Goal: Information Seeking & Learning: Compare options

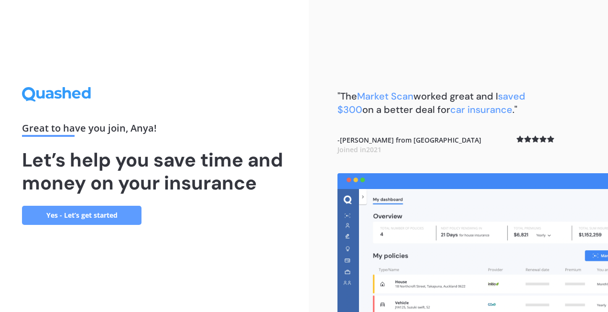
click at [109, 211] on link "Yes - Let’s get started" at bounding box center [81, 215] width 119 height 19
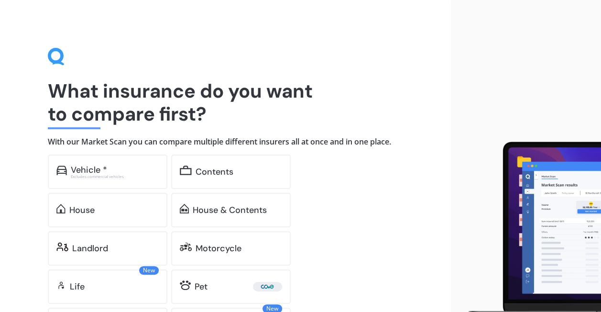
scroll to position [76, 0]
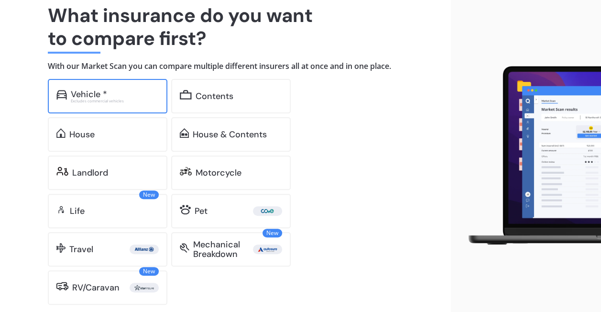
click at [120, 104] on div "Vehicle * Excludes commercial vehicles" at bounding box center [107, 96] width 119 height 34
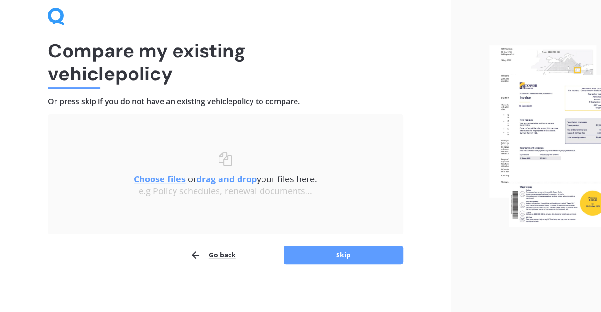
click at [226, 253] on button "Go back" at bounding box center [213, 254] width 46 height 19
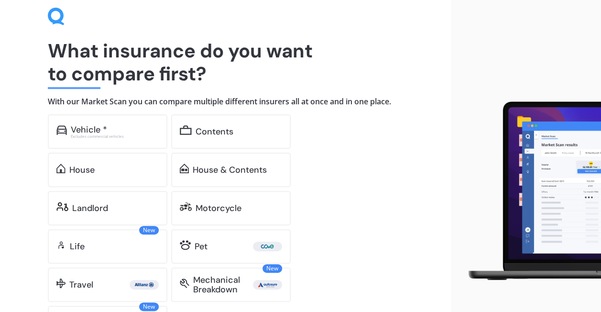
scroll to position [76, 0]
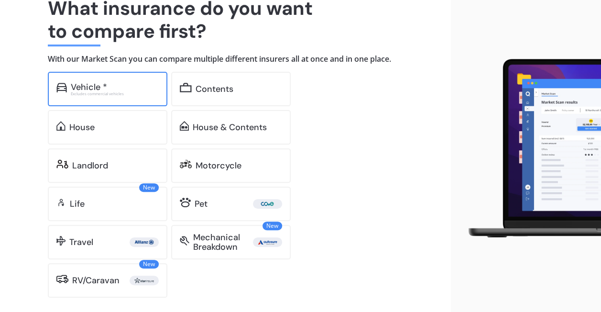
click at [132, 90] on div "Vehicle *" at bounding box center [115, 87] width 88 height 10
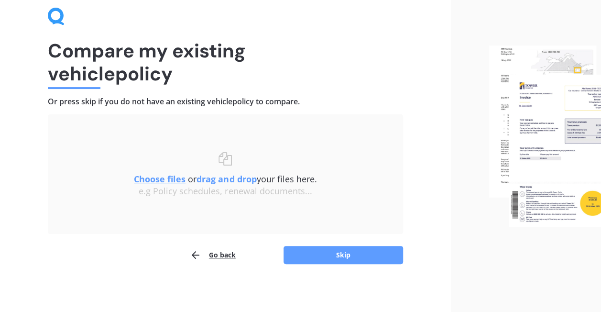
click at [345, 243] on div "Uploading Choose files or drag and drop your files here. Choose files or photos…" at bounding box center [225, 189] width 355 height 150
click at [341, 251] on button "Skip" at bounding box center [342, 255] width 119 height 18
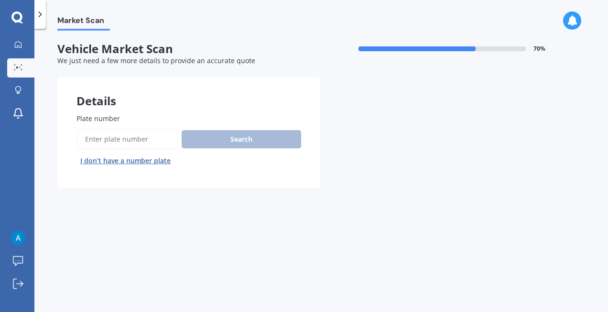
click at [127, 139] on input "Plate number" at bounding box center [126, 139] width 101 height 20
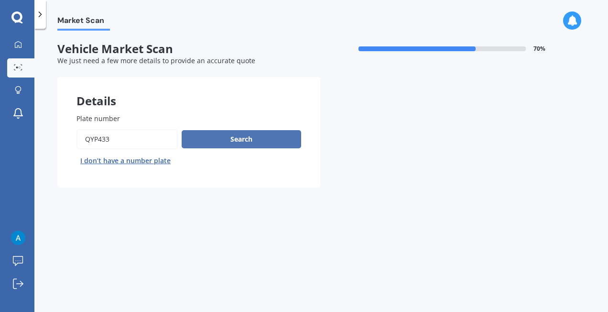
type input "QYP433"
click at [221, 138] on button "Search" at bounding box center [241, 139] width 119 height 18
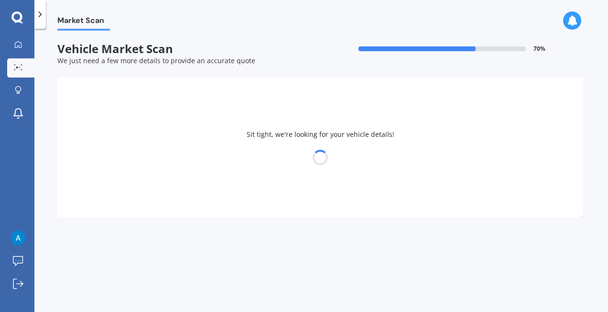
select select "SUBARU"
select select "IMPREZA"
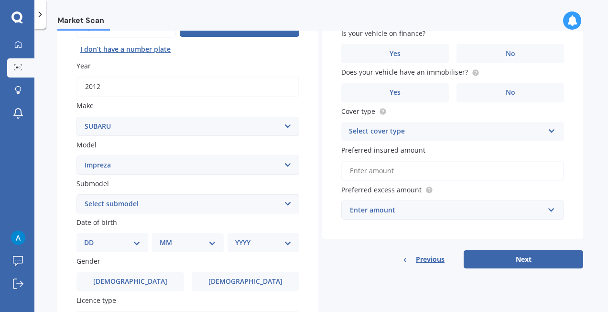
scroll to position [114, 0]
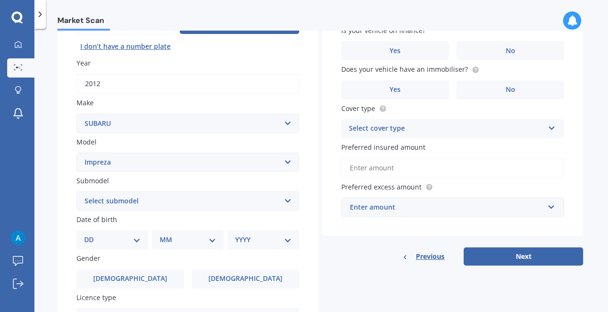
click at [206, 197] on select "Select submodel (All other turbo) 2.0i 2.0i Luxury 2.0i S Edition 2.0R 2.0R Spo…" at bounding box center [187, 200] width 223 height 19
click at [315, 193] on div "Plate number Search I don’t have a number plate Year [DATE] Make Select make AC…" at bounding box center [187, 202] width 261 height 444
click at [106, 241] on select "DD 01 02 03 04 05 06 07 08 09 10 11 12 13 14 15 16 17 18 19 20 21 22 23 24 25 2…" at bounding box center [112, 239] width 56 height 11
select select "17"
click at [92, 235] on select "DD 01 02 03 04 05 06 07 08 09 10 11 12 13 14 15 16 17 18 19 20 21 22 23 24 25 2…" at bounding box center [112, 239] width 56 height 11
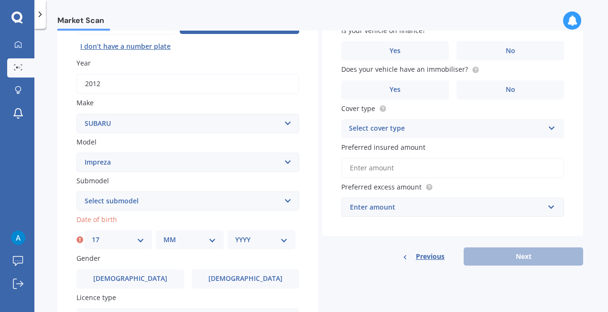
click at [193, 235] on select "MM 01 02 03 04 05 06 07 08 09 10 11 12" at bounding box center [189, 239] width 53 height 11
select select "02"
click at [163, 235] on select "MM 01 02 03 04 05 06 07 08 09 10 11 12" at bounding box center [189, 239] width 53 height 11
click at [259, 239] on select "YYYY 2025 2024 2023 2022 2021 2020 2019 2018 2017 2016 2015 2014 2013 2012 2011…" at bounding box center [261, 239] width 53 height 11
select select "2000"
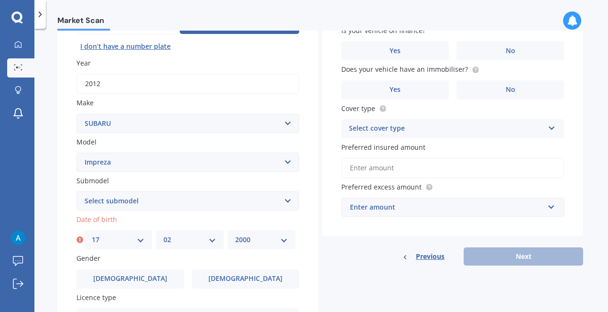
click at [235, 235] on select "YYYY 2025 2024 2023 2022 2021 2020 2019 2018 2017 2016 2015 2014 2013 2012 2011…" at bounding box center [261, 239] width 53 height 11
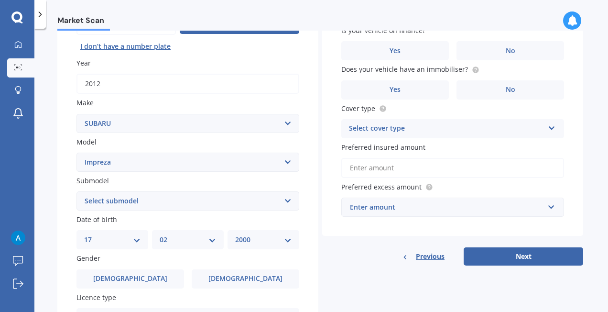
scroll to position [252, 0]
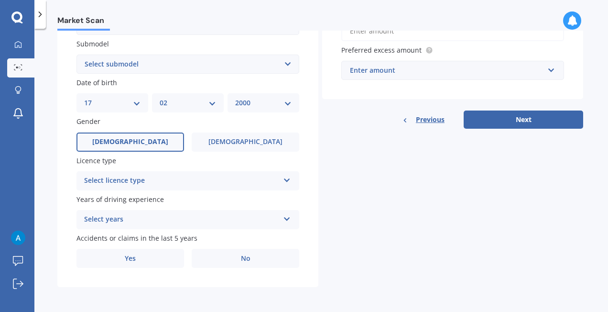
click at [155, 143] on label "[DEMOGRAPHIC_DATA]" at bounding box center [130, 141] width 108 height 19
click at [0, 0] on input "[DEMOGRAPHIC_DATA]" at bounding box center [0, 0] width 0 height 0
click at [199, 182] on div "Select licence type" at bounding box center [181, 180] width 195 height 11
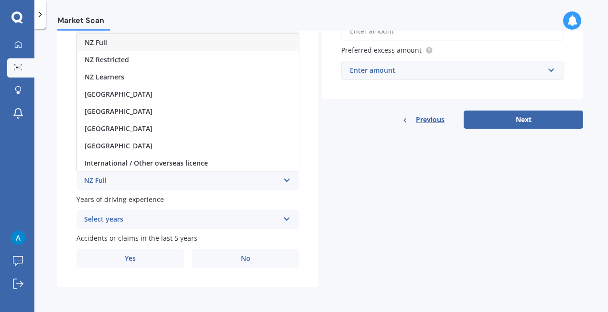
click at [195, 41] on div "NZ Full" at bounding box center [188, 42] width 222 height 17
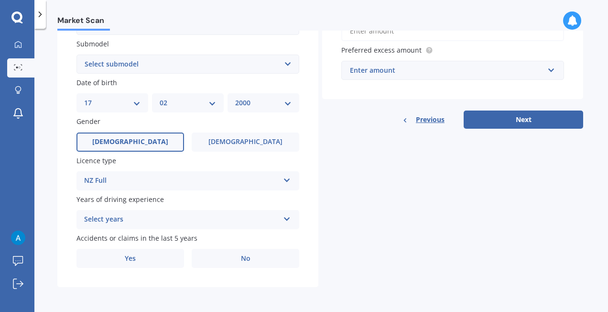
click at [165, 226] on div "Select years 5 or more years 4 years 3 years 2 years 1 year" at bounding box center [187, 219] width 223 height 19
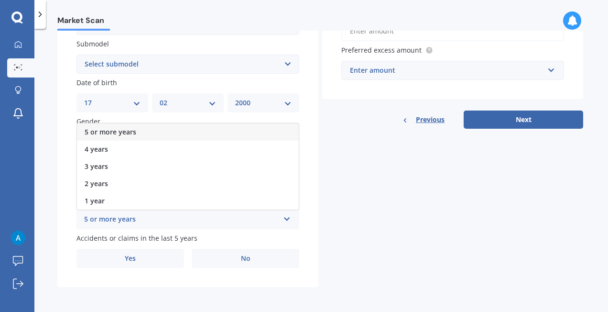
click at [189, 131] on div "5 or more years" at bounding box center [188, 131] width 222 height 17
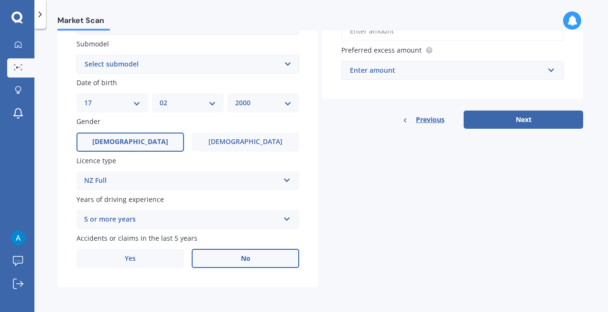
click at [243, 260] on span "No" at bounding box center [246, 258] width 10 height 8
click at [0, 0] on input "No" at bounding box center [0, 0] width 0 height 0
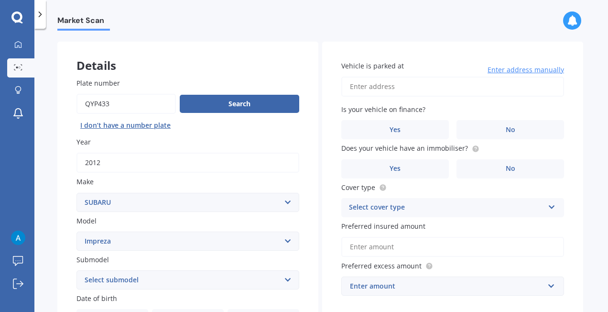
scroll to position [7, 0]
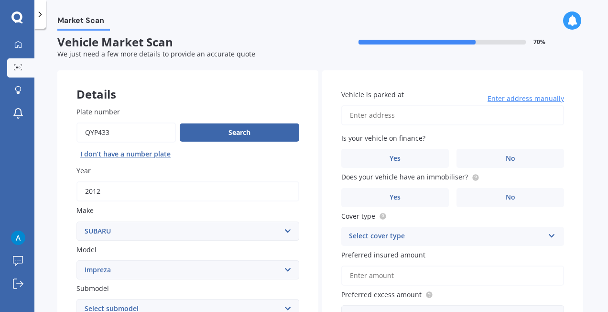
click at [412, 119] on input "Vehicle is parked at" at bounding box center [452, 115] width 223 height 20
type input "[STREET_ADDRESS]"
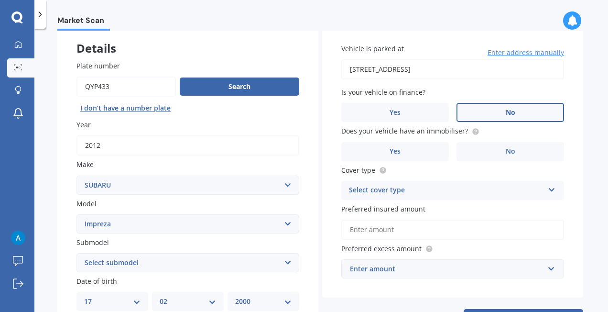
click at [508, 109] on span "No" at bounding box center [511, 113] width 10 height 8
click at [0, 0] on input "No" at bounding box center [0, 0] width 0 height 0
click at [508, 148] on span "No" at bounding box center [511, 151] width 10 height 8
click at [0, 0] on input "No" at bounding box center [0, 0] width 0 height 0
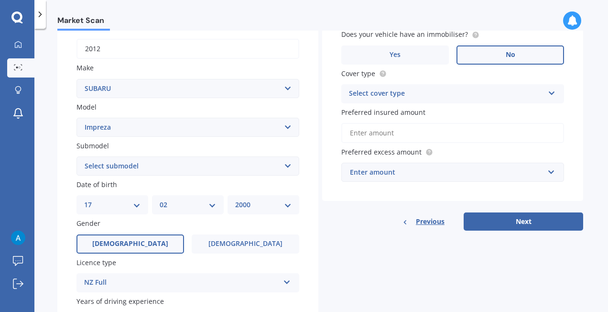
scroll to position [149, 0]
click at [449, 96] on div "Select cover type" at bounding box center [446, 93] width 195 height 11
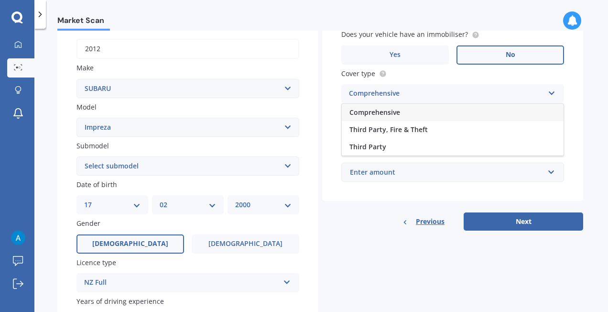
click at [441, 112] on div "Comprehensive" at bounding box center [453, 112] width 222 height 17
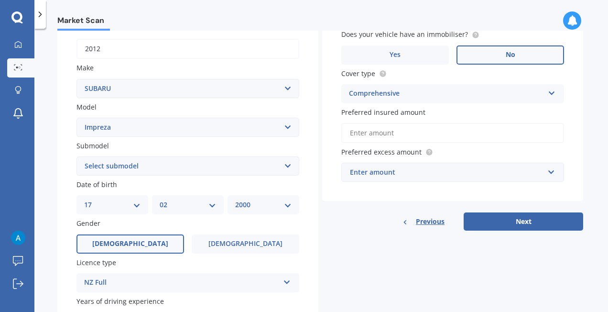
click at [437, 136] on input "Preferred insured amount" at bounding box center [452, 133] width 223 height 20
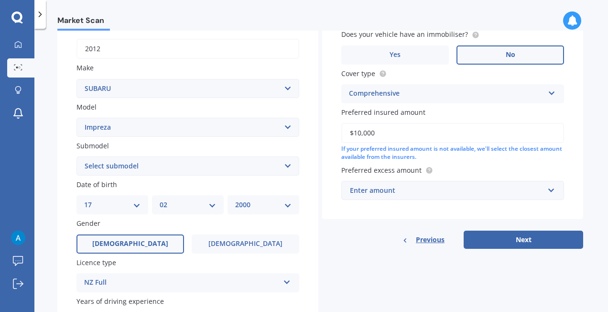
type input "$10,000"
click at [501, 191] on div "Enter amount" at bounding box center [447, 190] width 194 height 11
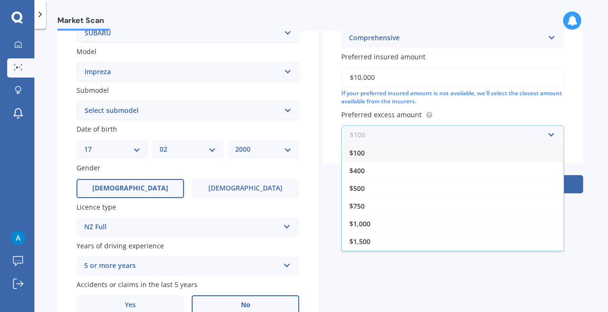
scroll to position [211, 0]
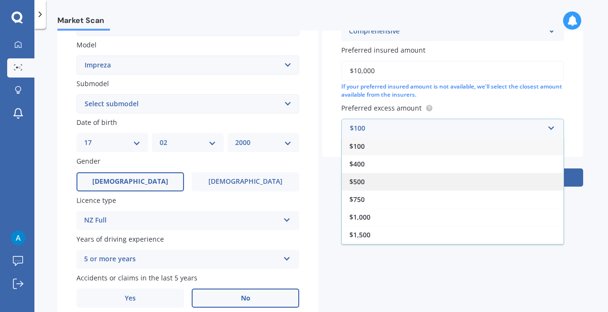
click at [471, 189] on div "$500" at bounding box center [453, 182] width 222 height 18
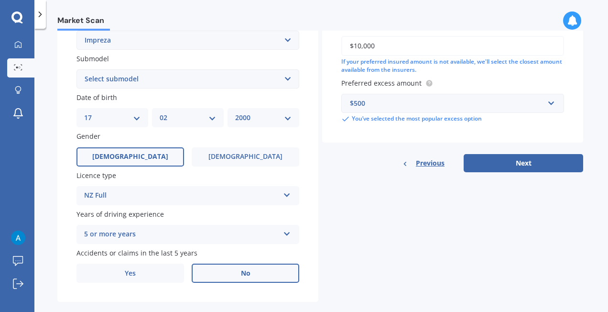
scroll to position [252, 0]
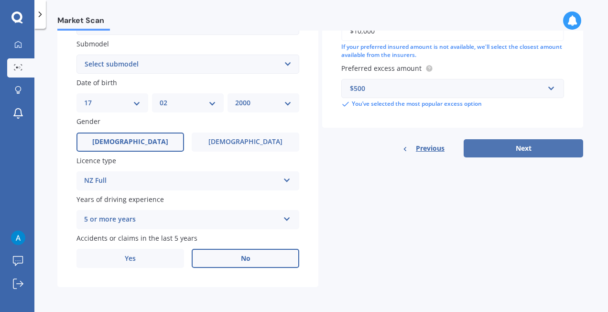
click at [516, 146] on button "Next" at bounding box center [523, 148] width 119 height 18
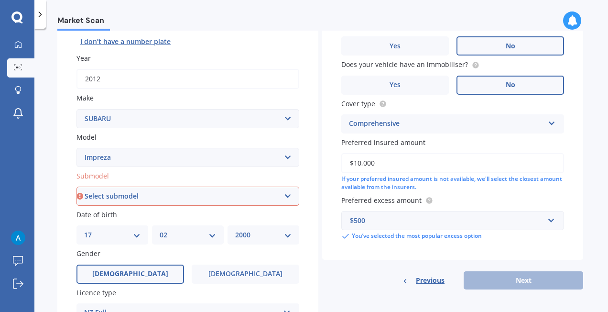
scroll to position [121, 0]
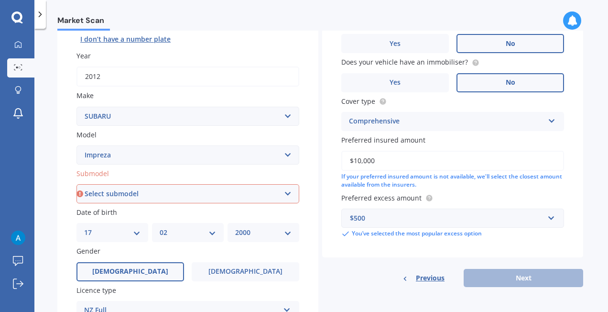
click at [175, 198] on select "Select submodel (All other turbo) 2.0i 2.0i Luxury 2.0i S Edition 2.0R 2.0R Spo…" at bounding box center [187, 193] width 223 height 19
select select "(ALL OTHER TURBO)"
click at [76, 185] on select "Select submodel (All other turbo) 2.0i 2.0i Luxury 2.0i S Edition 2.0R 2.0R Spo…" at bounding box center [187, 193] width 223 height 19
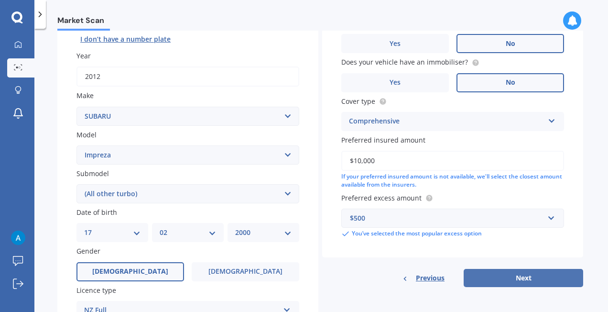
click at [518, 281] on button "Next" at bounding box center [523, 278] width 119 height 18
select select "17"
select select "02"
select select "2000"
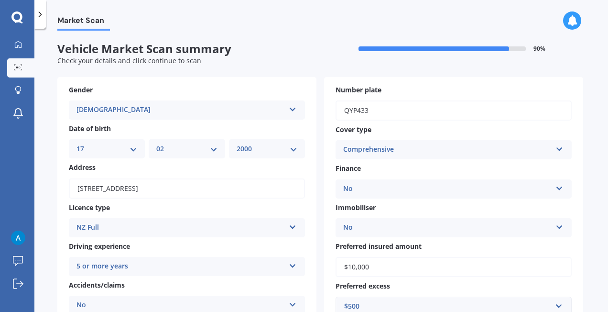
scroll to position [183, 0]
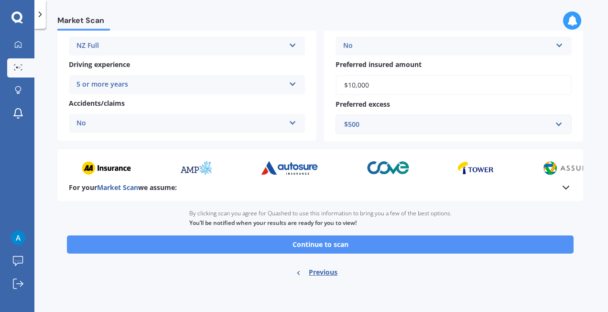
click at [318, 250] on button "Continue to scan" at bounding box center [320, 244] width 507 height 18
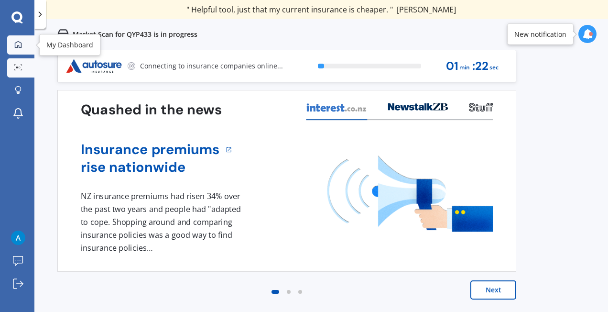
click at [22, 47] on div at bounding box center [18, 45] width 14 height 9
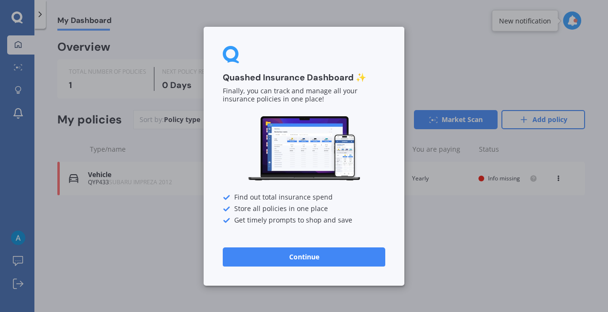
click at [282, 251] on button "Continue" at bounding box center [304, 256] width 163 height 19
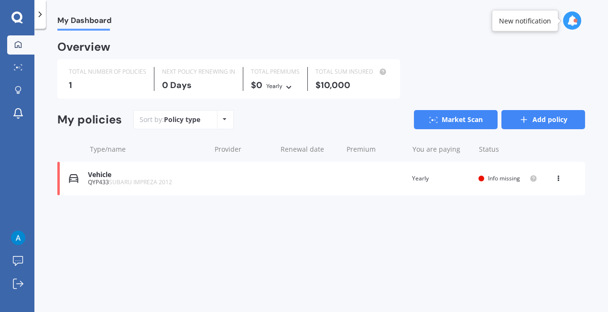
click at [537, 123] on link "Add policy" at bounding box center [543, 119] width 84 height 19
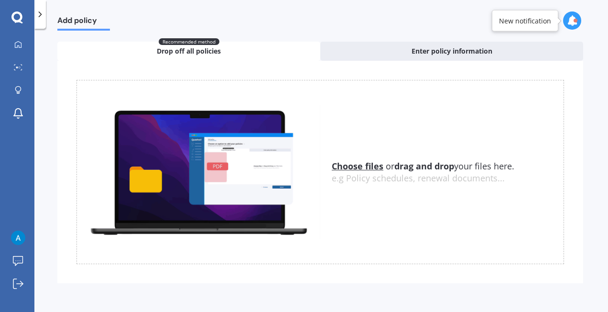
scroll to position [22, 0]
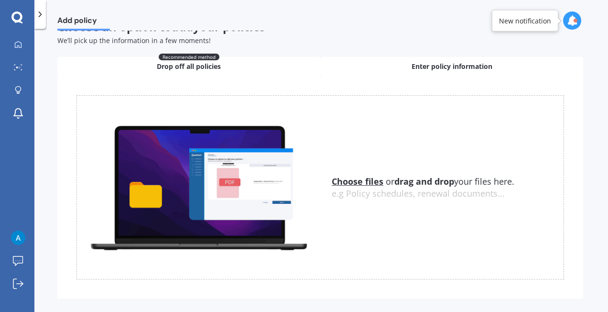
click at [429, 65] on span "Enter policy information" at bounding box center [452, 67] width 81 height 10
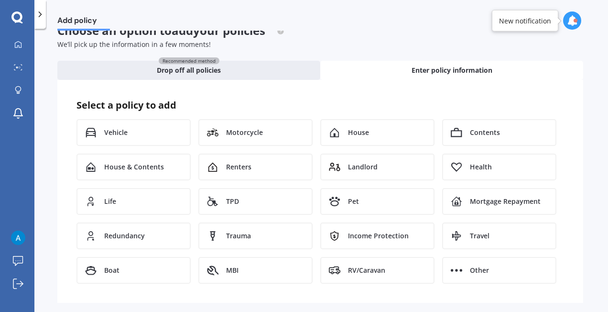
scroll to position [26, 0]
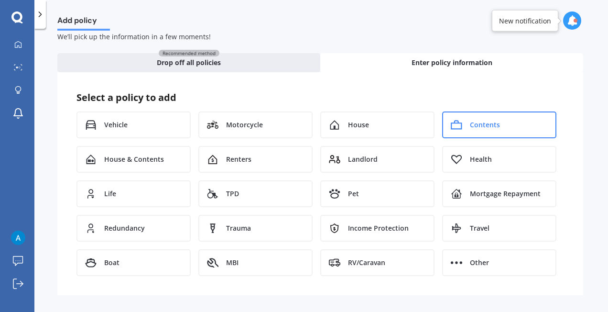
click at [470, 120] on span "Contents" at bounding box center [485, 125] width 30 height 10
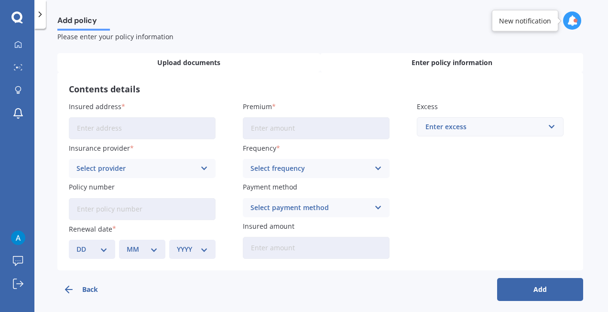
click at [186, 55] on div "Upload documents" at bounding box center [188, 62] width 263 height 19
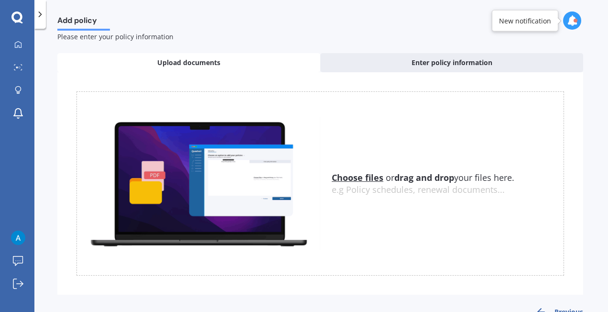
click at [359, 181] on u "Choose files" at bounding box center [358, 177] width 52 height 11
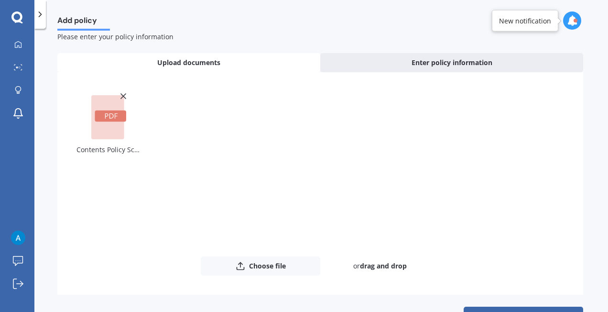
scroll to position [56, 0]
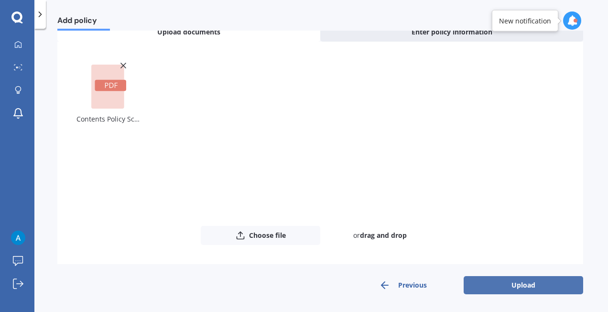
click at [538, 285] on button "Upload" at bounding box center [523, 285] width 119 height 18
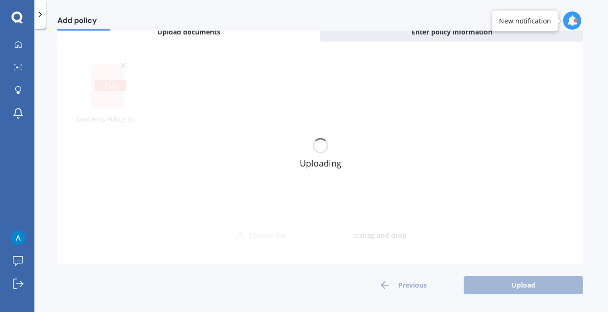
scroll to position [0, 0]
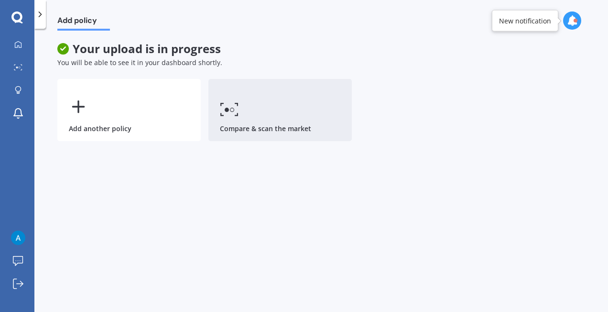
click at [276, 122] on link "Compare & scan the market" at bounding box center [279, 110] width 143 height 62
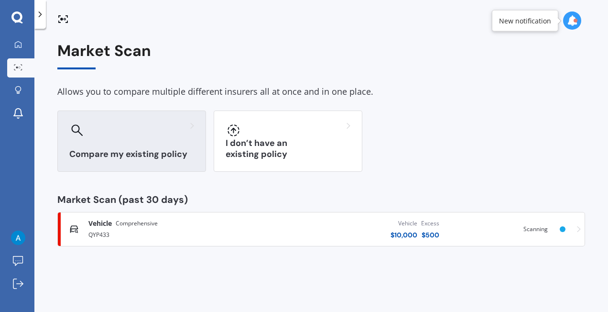
click at [118, 140] on div "Compare my existing policy" at bounding box center [131, 140] width 149 height 61
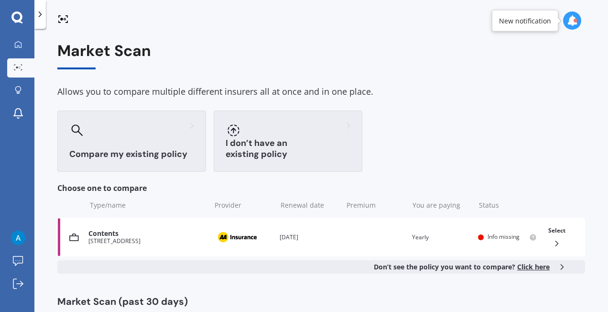
scroll to position [57, 0]
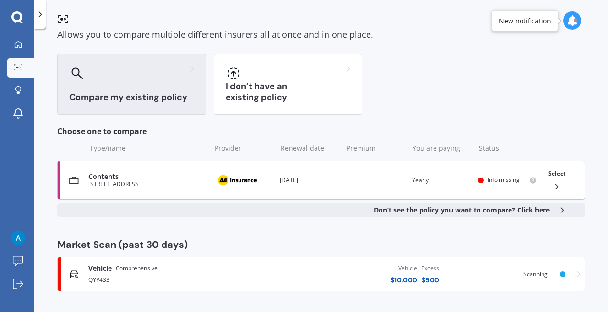
click at [249, 191] on div "Contents [STREET_ADDRESS] Provider Renewal date [DATE] Premium You are paying Y…" at bounding box center [321, 180] width 528 height 39
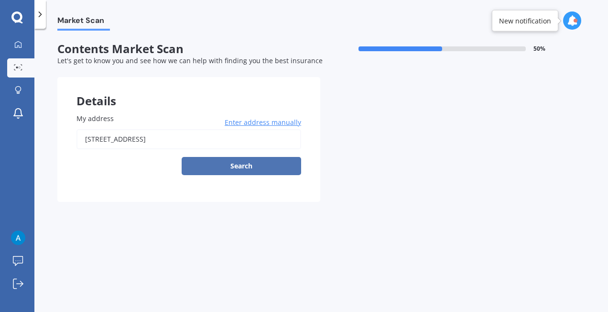
click at [281, 165] on button "Search" at bounding box center [241, 166] width 119 height 18
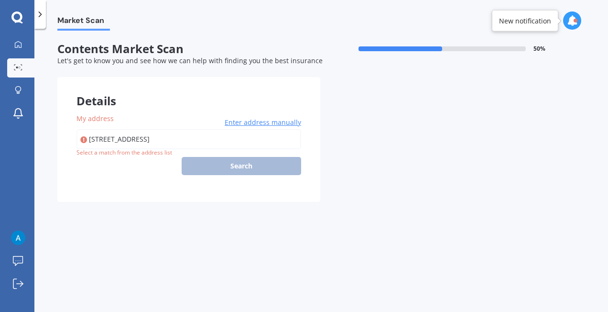
click at [394, 130] on div "Details My address [STREET_ADDRESS] Enter address manually Search Select a matc…" at bounding box center [320, 139] width 526 height 125
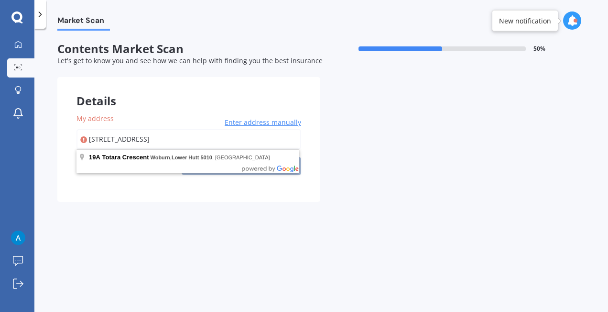
click at [233, 142] on input "[STREET_ADDRESS]" at bounding box center [188, 139] width 225 height 20
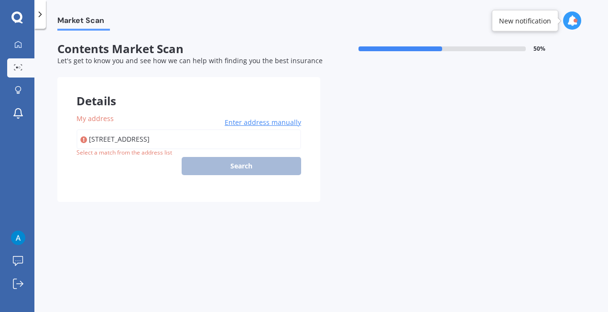
type input "[STREET_ADDRESS]"
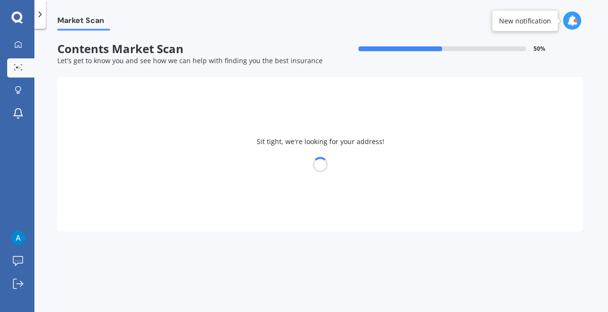
select select "17"
select select "02"
select select "2000"
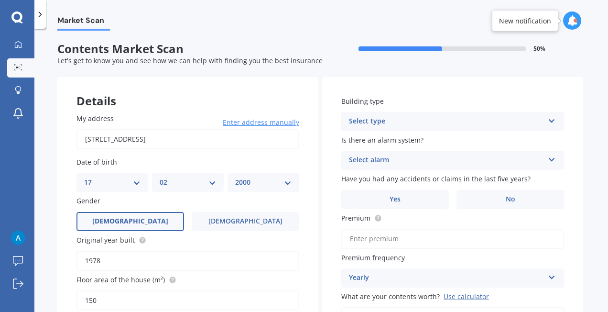
scroll to position [40, 0]
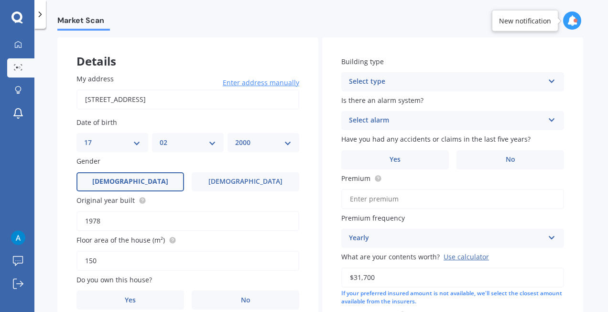
drag, startPoint x: 253, startPoint y: 98, endPoint x: -31, endPoint y: 80, distance: 284.5
click at [0, 80] on html "We are experiencing high volume of Market Scans . Just a heads up we will have …" at bounding box center [304, 156] width 608 height 312
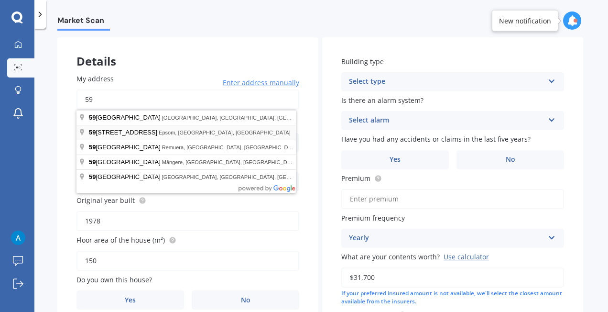
type input "[STREET_ADDRESS]"
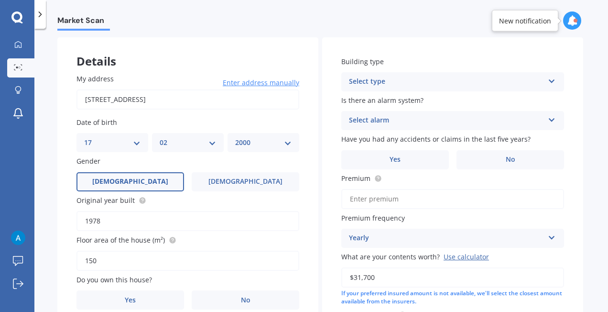
click at [206, 67] on div "My address [STREET_ADDRESS] Enter address manually Search Date of birth DD 01 0…" at bounding box center [187, 191] width 261 height 274
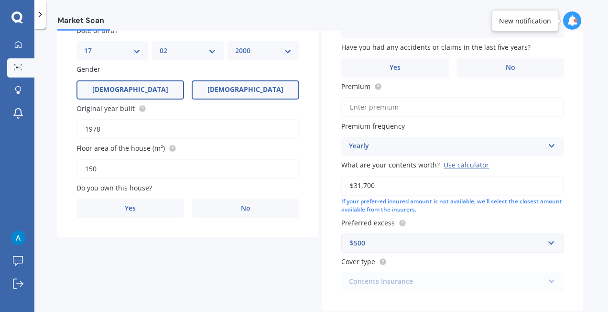
scroll to position [153, 0]
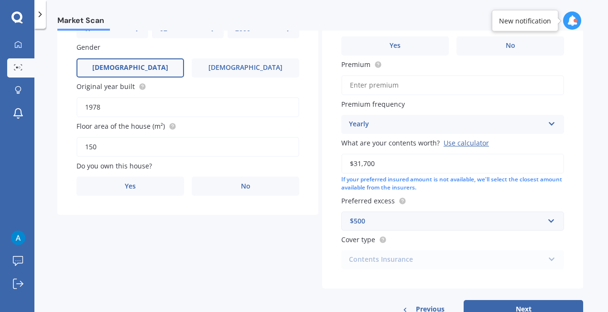
click at [164, 115] on input "1978" at bounding box center [187, 107] width 223 height 20
type input "1940"
click at [173, 149] on input "150" at bounding box center [187, 147] width 223 height 20
type input "110"
click at [158, 188] on label "Yes" at bounding box center [130, 185] width 108 height 19
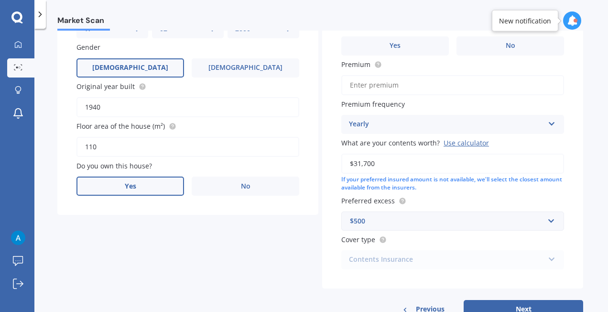
click at [0, 0] on input "Yes" at bounding box center [0, 0] width 0 height 0
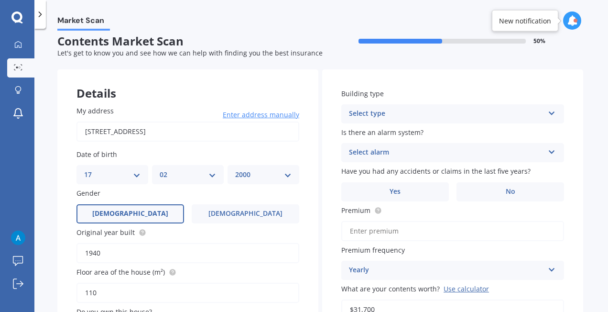
scroll to position [0, 0]
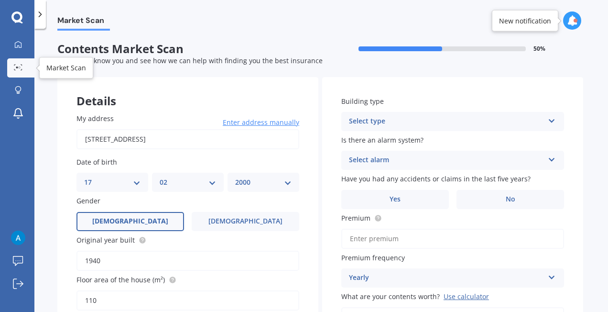
click at [25, 63] on link "Market Scan" at bounding box center [20, 67] width 27 height 19
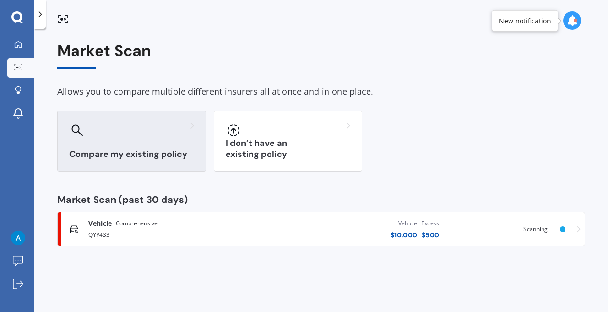
click at [145, 137] on div at bounding box center [131, 129] width 125 height 15
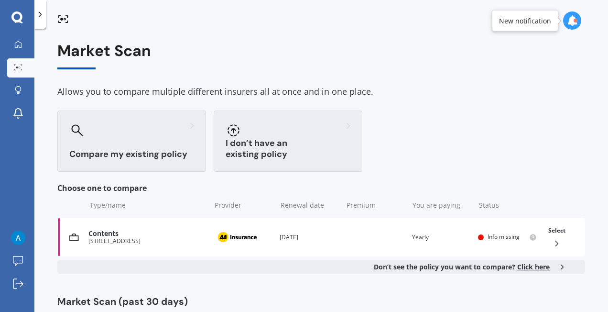
scroll to position [57, 0]
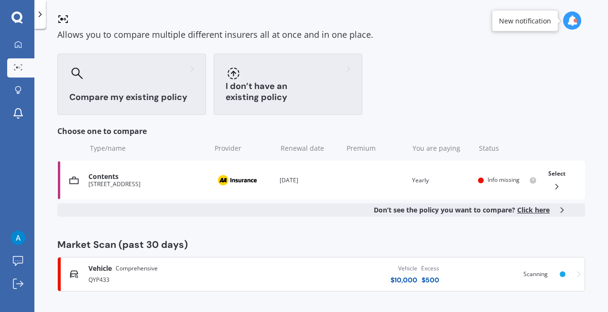
click at [300, 92] on h3 "I don’t have an existing policy" at bounding box center [288, 92] width 125 height 22
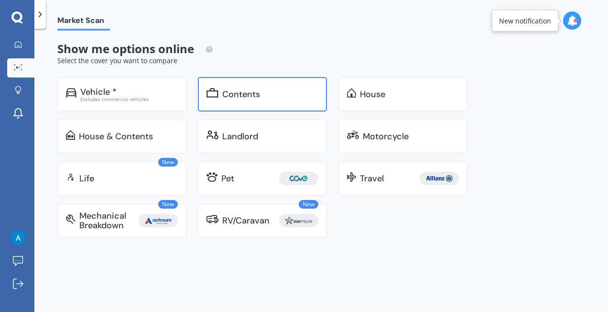
click at [241, 96] on div "Contents" at bounding box center [241, 94] width 38 height 10
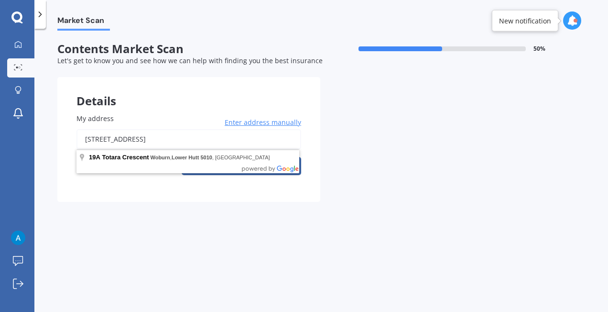
drag, startPoint x: 238, startPoint y: 141, endPoint x: -60, endPoint y: 143, distance: 298.3
click at [0, 143] on html "We are experiencing high volume of Market Scans . Just a heads up we will have …" at bounding box center [304, 156] width 608 height 312
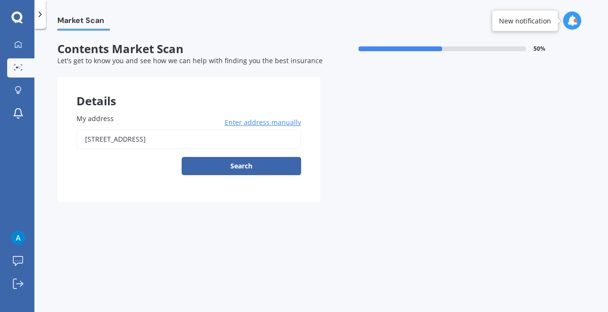
type input "[STREET_ADDRESS]"
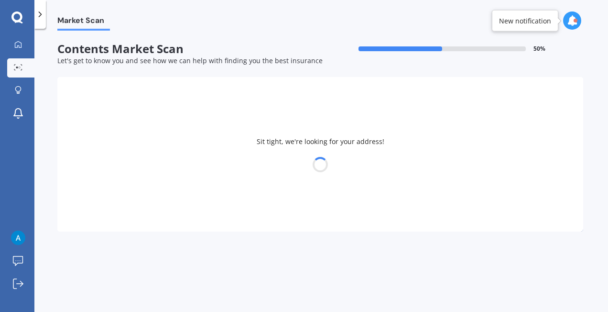
select select "17"
select select "02"
select select "2000"
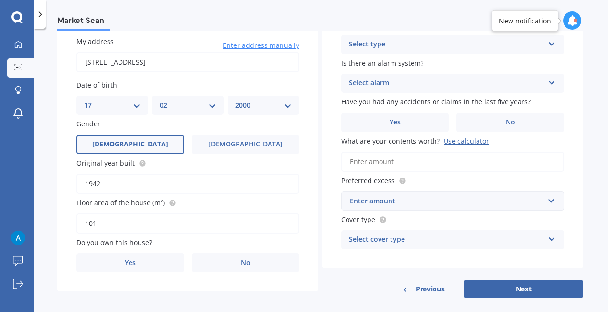
scroll to position [89, 0]
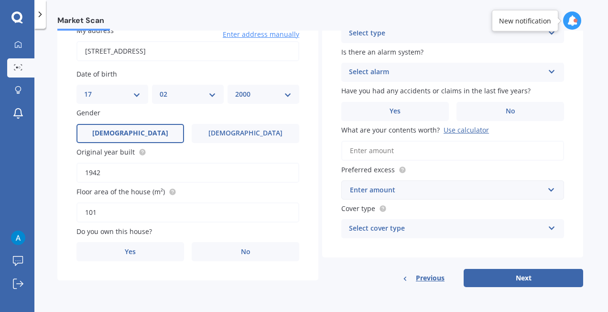
click at [158, 174] on input "1942" at bounding box center [187, 173] width 223 height 20
click at [150, 214] on input "101" at bounding box center [187, 212] width 223 height 20
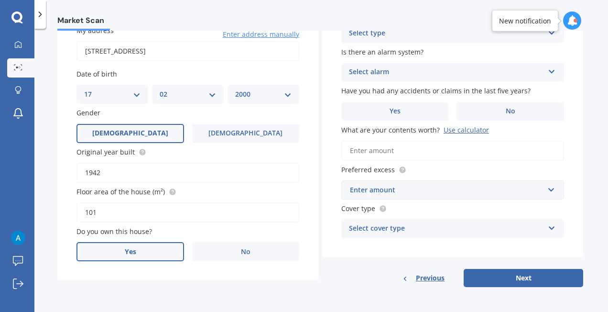
click at [149, 254] on label "Yes" at bounding box center [130, 251] width 108 height 19
click at [0, 0] on input "Yes" at bounding box center [0, 0] width 0 height 0
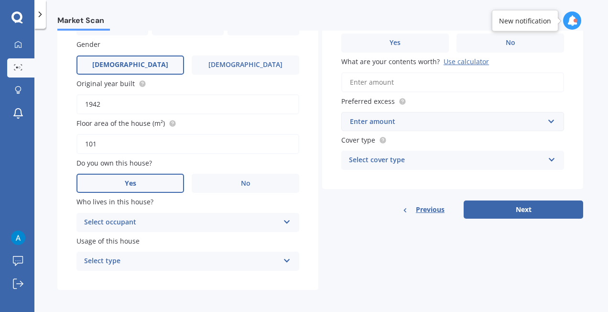
scroll to position [160, 0]
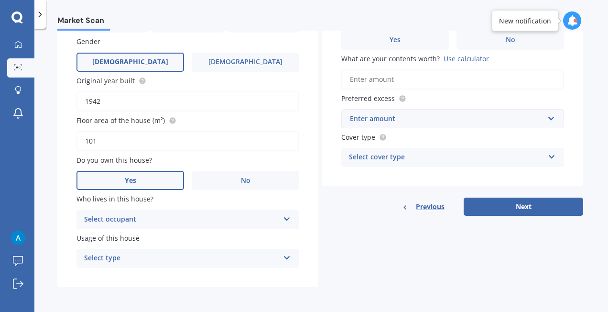
click at [176, 216] on div "Select occupant" at bounding box center [181, 219] width 195 height 11
click at [158, 238] on div "Owner" at bounding box center [188, 237] width 222 height 17
click at [163, 258] on div "Select type" at bounding box center [181, 257] width 195 height 11
click at [151, 276] on div "Permanent" at bounding box center [188, 276] width 222 height 17
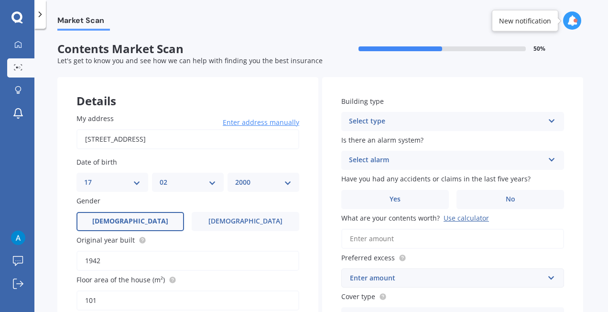
click at [421, 124] on div "Select type" at bounding box center [446, 121] width 195 height 11
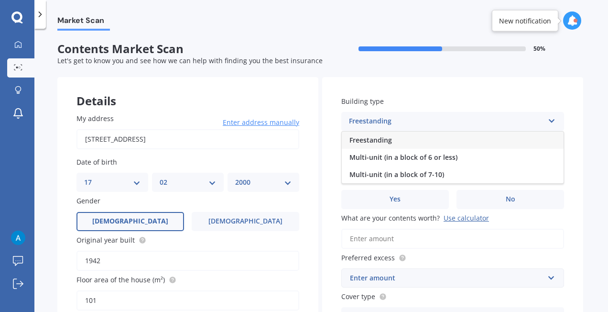
click at [423, 144] on div "Freestanding" at bounding box center [453, 139] width 222 height 17
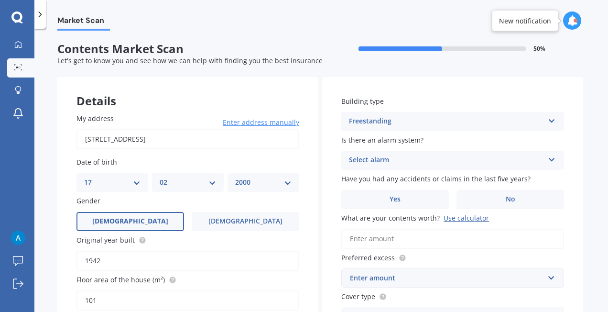
click at [434, 166] on div "Select alarm Yes, monitored Yes, not monitored No" at bounding box center [452, 160] width 223 height 19
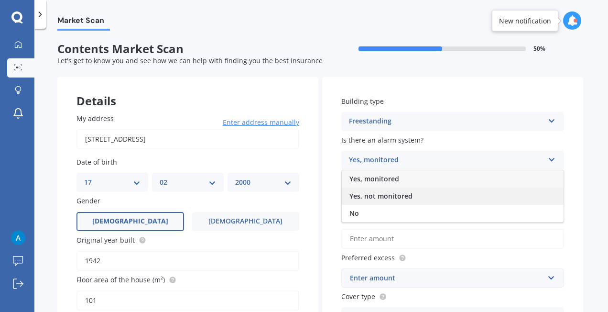
click at [429, 198] on div "Yes, not monitored" at bounding box center [453, 195] width 222 height 17
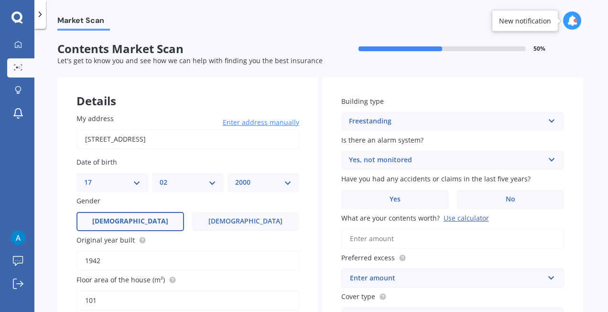
scroll to position [48, 0]
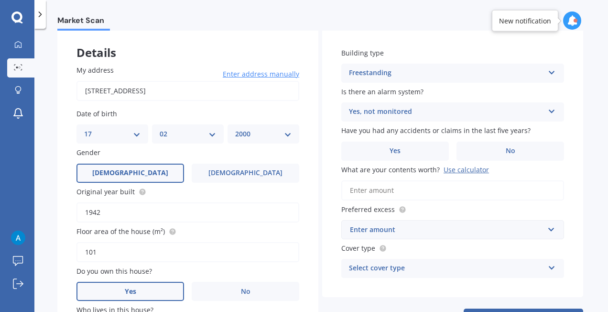
click at [492, 141] on div "Have you had any accidents or claims in the last five years? Yes No" at bounding box center [452, 142] width 223 height 35
click at [494, 147] on label "No" at bounding box center [510, 150] width 108 height 19
click at [0, 0] on input "No" at bounding box center [0, 0] width 0 height 0
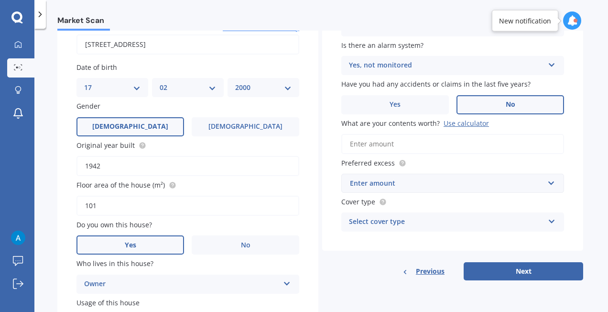
scroll to position [95, 0]
click at [462, 142] on input "What are your contents worth? Use calculator" at bounding box center [452, 143] width 223 height 20
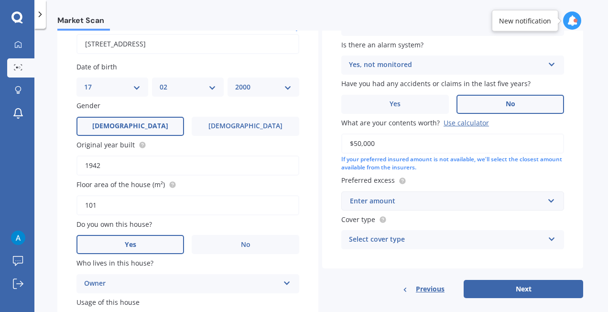
type input "$50,000"
click at [464, 195] on input "text" at bounding box center [449, 201] width 214 height 18
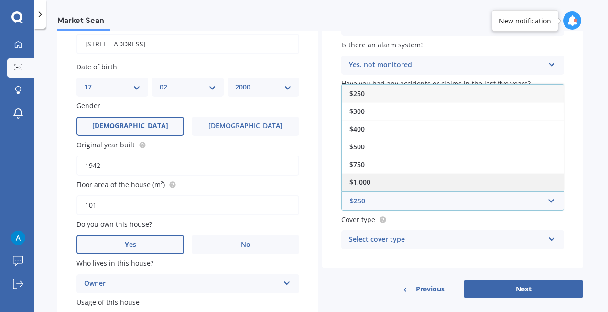
click at [393, 179] on div "$1,000" at bounding box center [453, 182] width 222 height 18
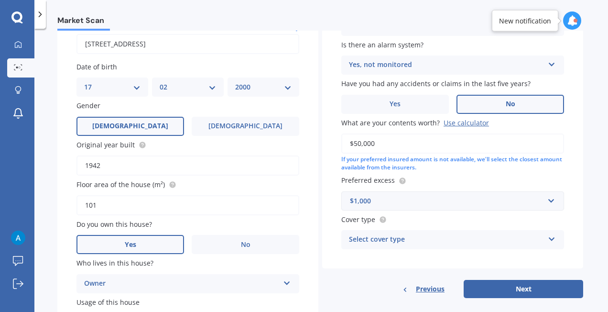
scroll to position [160, 0]
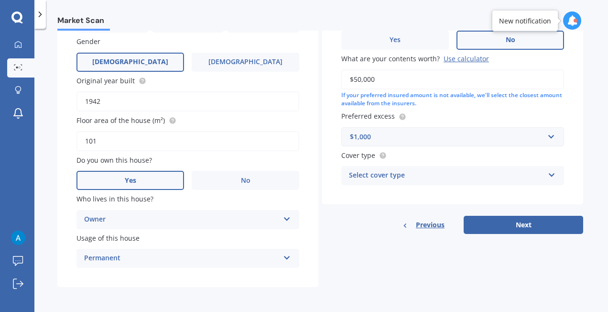
click at [419, 179] on div "Select cover type" at bounding box center [446, 175] width 195 height 11
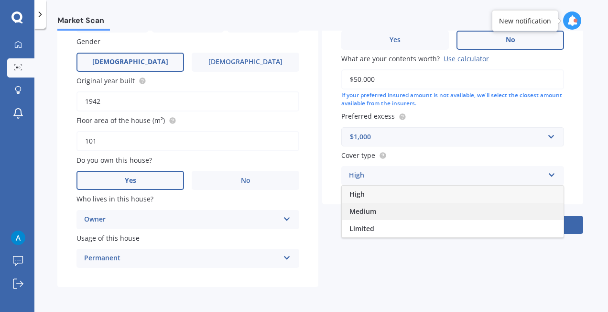
click at [406, 211] on div "Medium" at bounding box center [453, 211] width 222 height 17
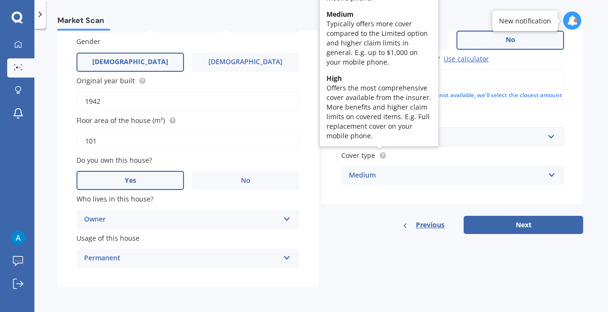
click at [382, 156] on circle at bounding box center [383, 155] width 6 height 6
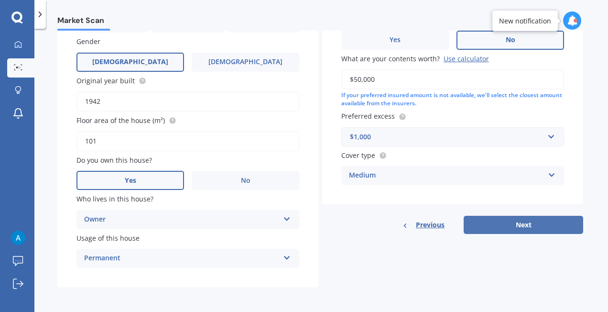
click at [513, 227] on button "Next" at bounding box center [523, 225] width 119 height 18
select select "17"
select select "02"
select select "2000"
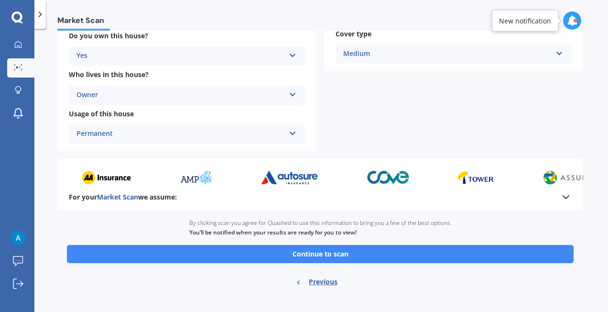
scroll to position [261, 0]
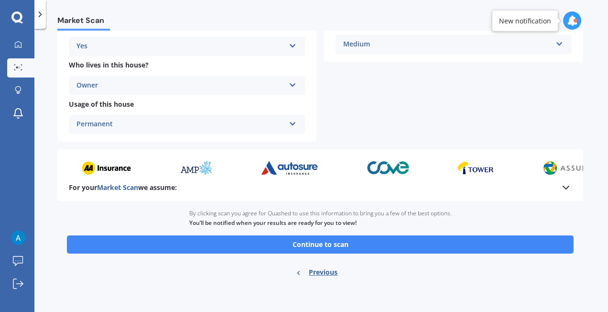
click at [329, 254] on div "Ready to go By clicking scan you agree for Quashed to use this information to b…" at bounding box center [320, 244] width 526 height 86
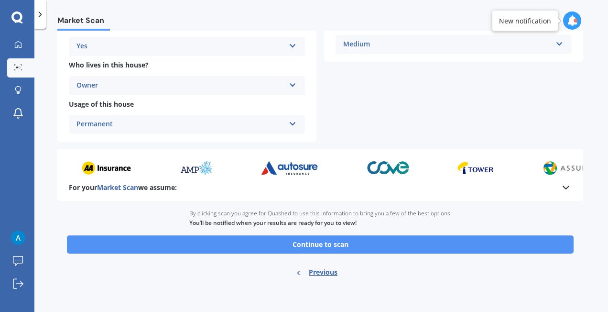
click at [332, 248] on button "Continue to scan" at bounding box center [320, 244] width 507 height 18
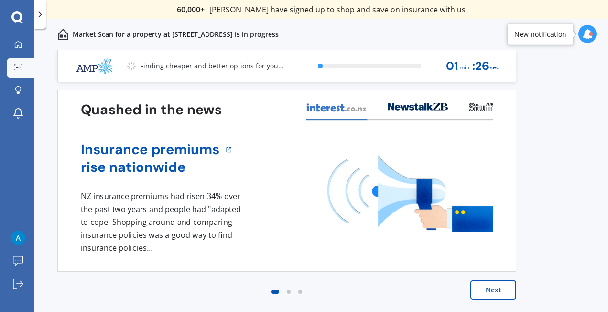
click at [495, 294] on button "Next" at bounding box center [493, 289] width 46 height 19
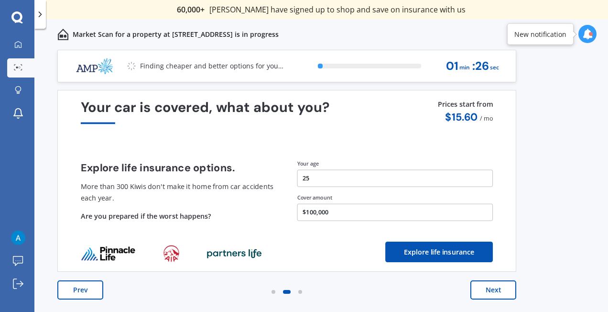
click at [495, 294] on button "Next" at bounding box center [493, 289] width 46 height 19
click at [494, 290] on button "Next" at bounding box center [493, 289] width 46 height 19
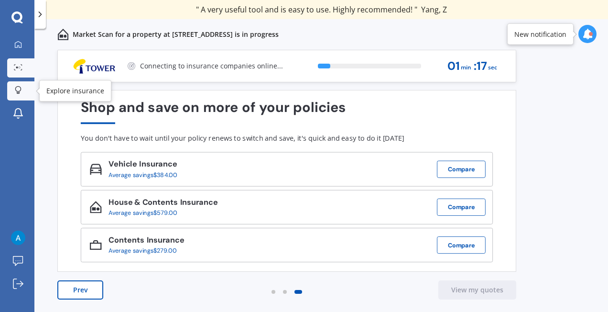
click at [22, 84] on link "Explore insurance" at bounding box center [20, 90] width 27 height 19
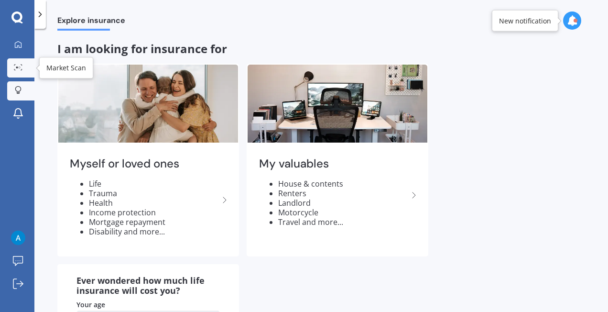
click at [17, 68] on icon at bounding box center [18, 67] width 9 height 6
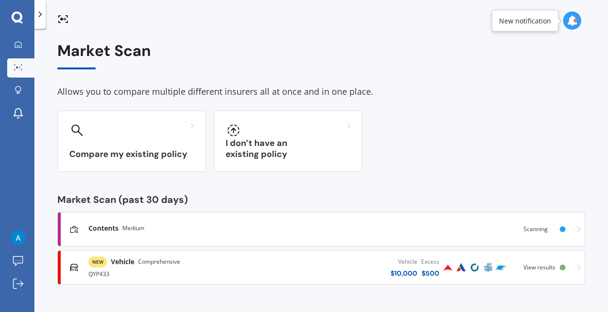
click at [293, 272] on div "Vehicle $ 10,000 Excess $ 500" at bounding box center [348, 267] width 186 height 29
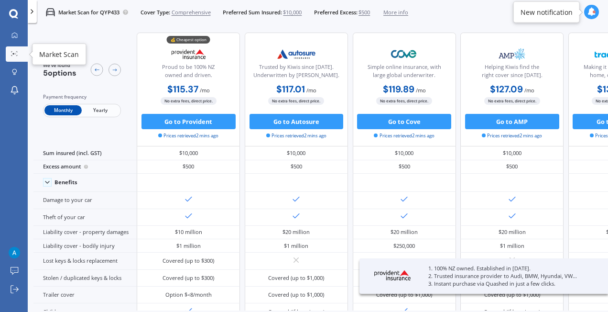
click at [14, 51] on icon at bounding box center [14, 53] width 7 height 5
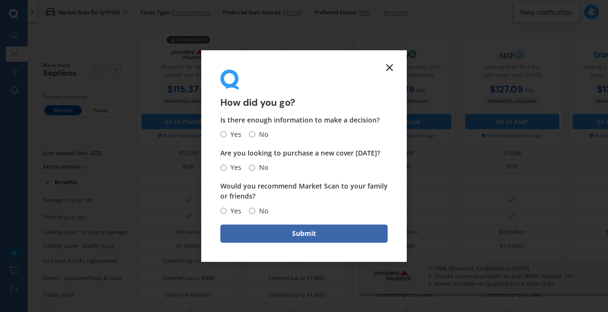
click at [389, 60] on form "How did you go? Is there enough information to make a decision? Yes No Are you …" at bounding box center [304, 155] width 206 height 211
click at [395, 66] on icon at bounding box center [389, 67] width 11 height 11
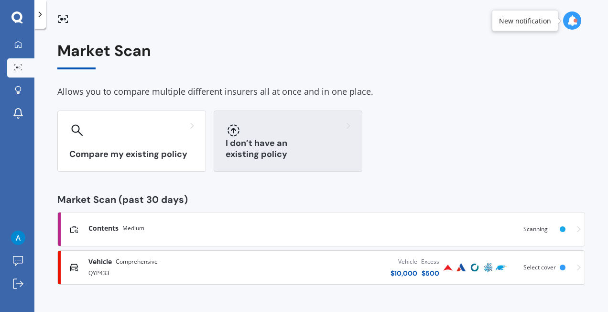
click at [320, 130] on div at bounding box center [288, 129] width 125 height 15
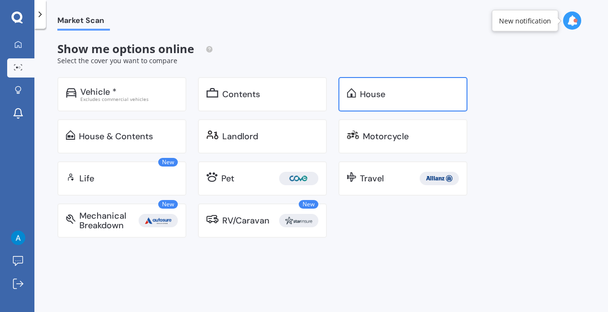
click at [378, 104] on div "House" at bounding box center [402, 94] width 129 height 34
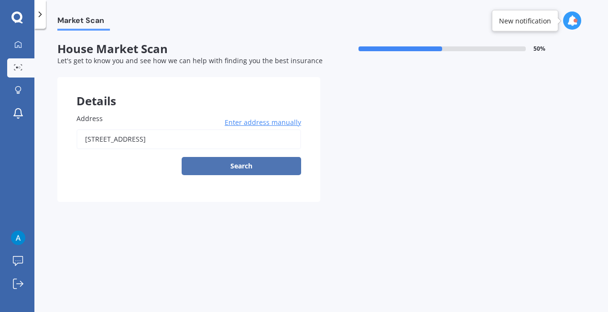
click at [260, 163] on button "Search" at bounding box center [241, 166] width 119 height 18
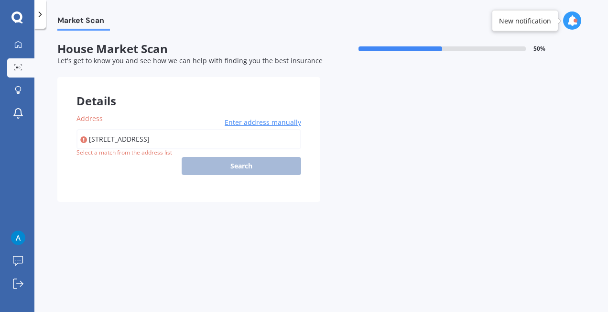
type input "[STREET_ADDRESS]"
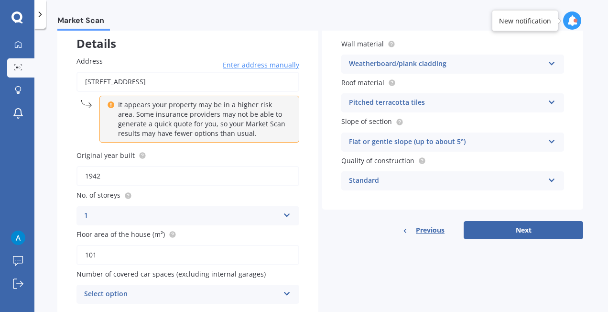
scroll to position [94, 0]
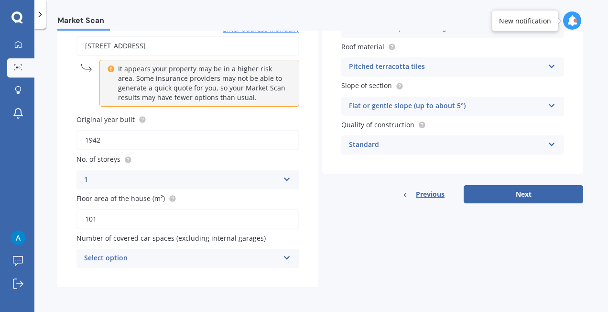
click at [201, 262] on div "Select option" at bounding box center [181, 257] width 195 height 11
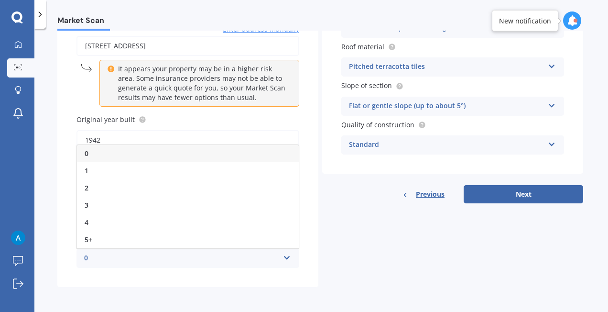
click at [328, 229] on div "Details Address [STREET_ADDRESS] Enter address manually It appears your propert…" at bounding box center [320, 135] width 526 height 303
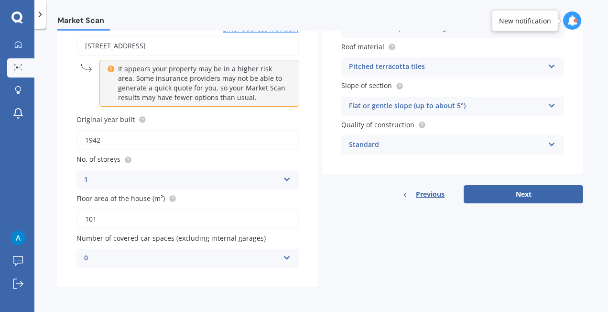
click at [260, 262] on div "0" at bounding box center [181, 257] width 195 height 11
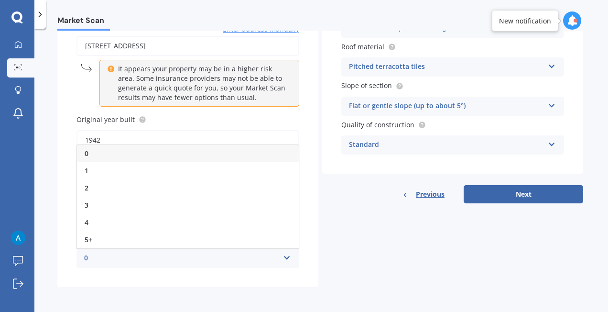
click at [329, 254] on div "Details Address [STREET_ADDRESS] Enter address manually It appears your propert…" at bounding box center [320, 135] width 526 height 303
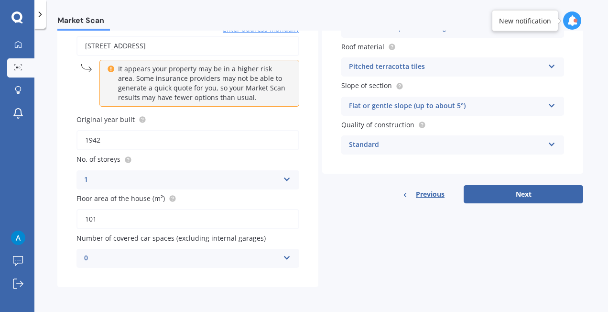
click at [263, 256] on div "0" at bounding box center [181, 257] width 195 height 11
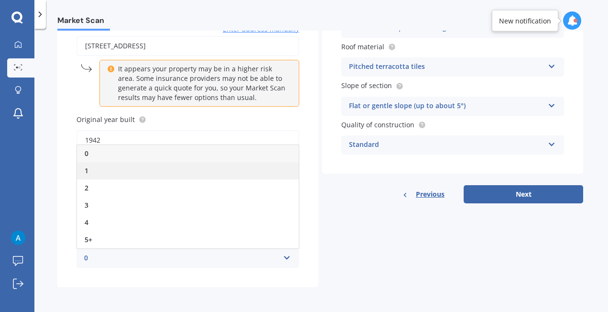
click at [180, 166] on div "1" at bounding box center [188, 170] width 222 height 17
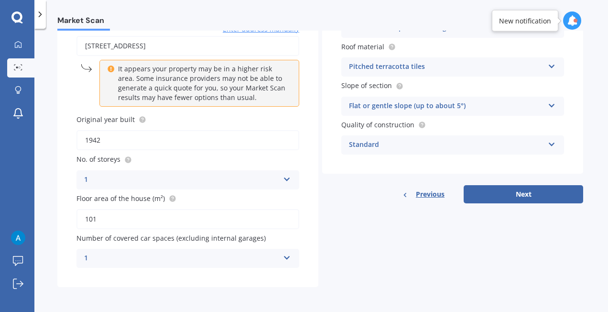
click at [402, 66] on div "Pitched terracotta tiles" at bounding box center [446, 66] width 195 height 11
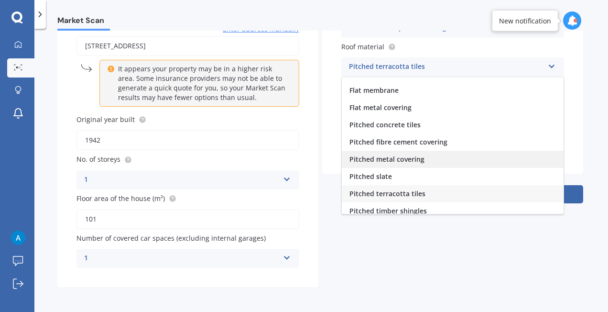
scroll to position [35, 0]
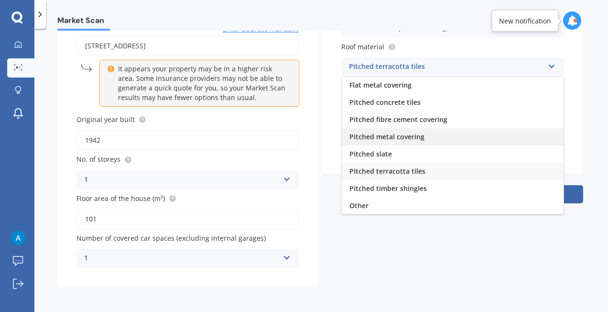
click at [423, 136] on div "Pitched metal covering" at bounding box center [453, 136] width 222 height 17
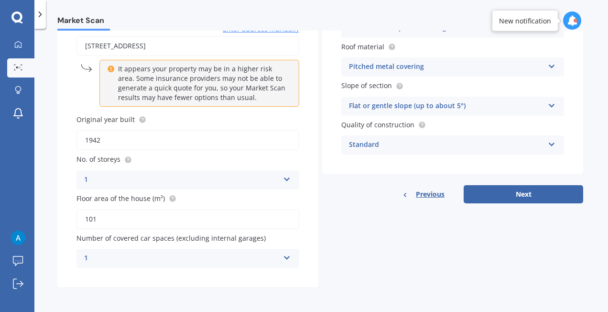
click at [478, 145] on div "Standard" at bounding box center [446, 144] width 195 height 11
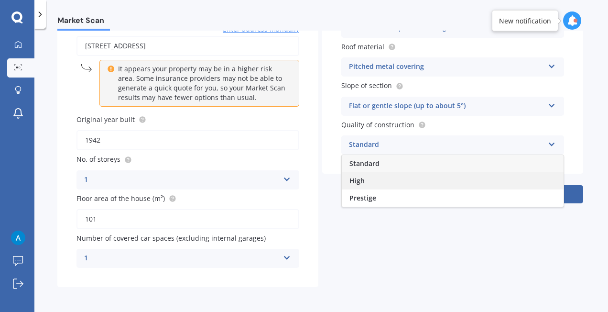
click at [458, 177] on div "High" at bounding box center [453, 180] width 222 height 17
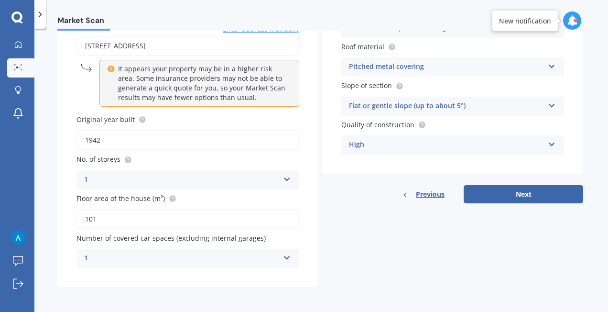
scroll to position [0, 0]
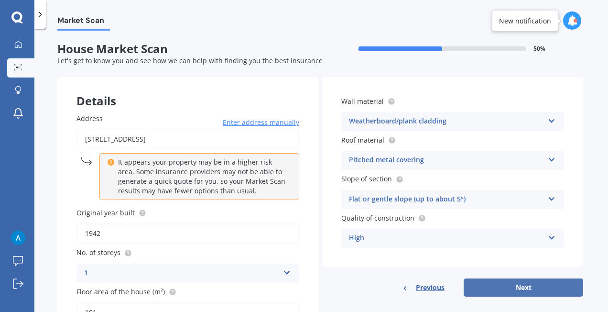
click at [500, 284] on button "Next" at bounding box center [523, 287] width 119 height 18
select select "17"
select select "02"
select select "2000"
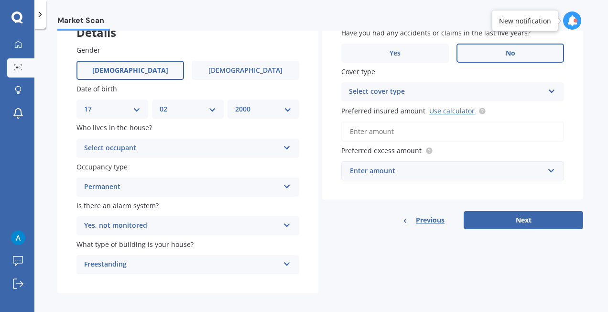
scroll to position [69, 0]
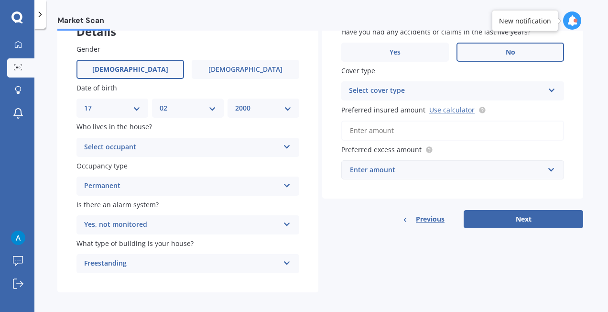
click at [191, 147] on div "Select occupant" at bounding box center [181, 146] width 195 height 11
click at [182, 167] on div "Owner" at bounding box center [188, 165] width 222 height 17
click at [185, 187] on div "Permanent" at bounding box center [181, 185] width 195 height 11
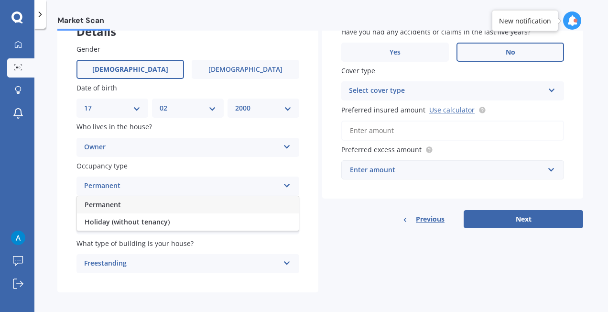
click at [185, 187] on div "Permanent" at bounding box center [181, 185] width 195 height 11
click at [371, 270] on div "Details Gender [DEMOGRAPHIC_DATA] [DEMOGRAPHIC_DATA] Date of birth DD 01 02 03 …" at bounding box center [320, 150] width 526 height 285
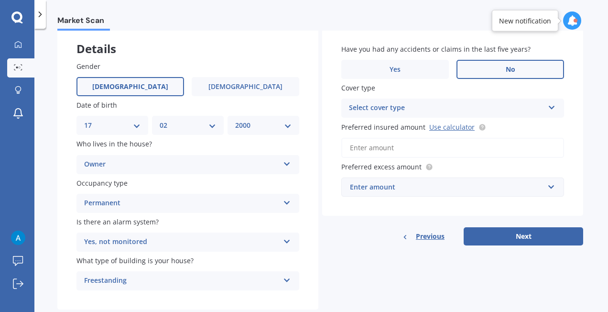
scroll to position [62, 0]
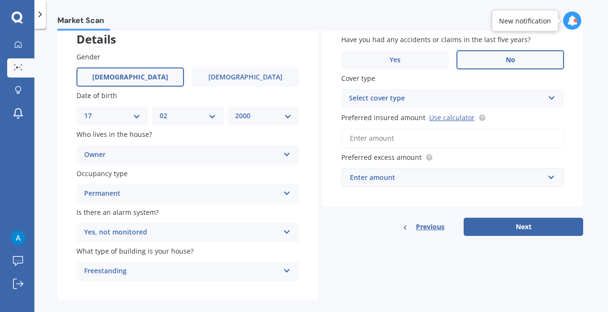
click at [444, 96] on div "Select cover type" at bounding box center [446, 98] width 195 height 11
click at [434, 118] on div "High" at bounding box center [453, 117] width 222 height 17
click at [452, 143] on input "Preferred insured amount Use calculator" at bounding box center [452, 138] width 223 height 20
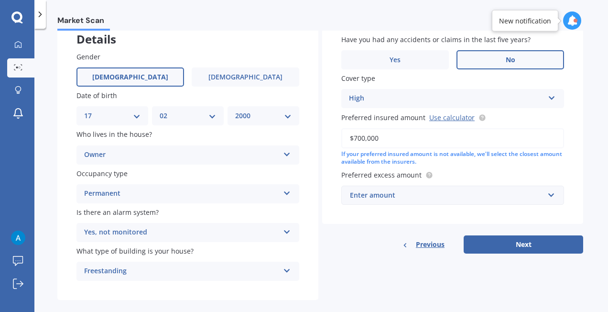
type input "$700,000"
click at [489, 169] on div "Have you had any accidents or claims in the last five years? Yes No Cover type …" at bounding box center [452, 119] width 261 height 209
click at [476, 198] on div "Enter amount" at bounding box center [447, 195] width 194 height 11
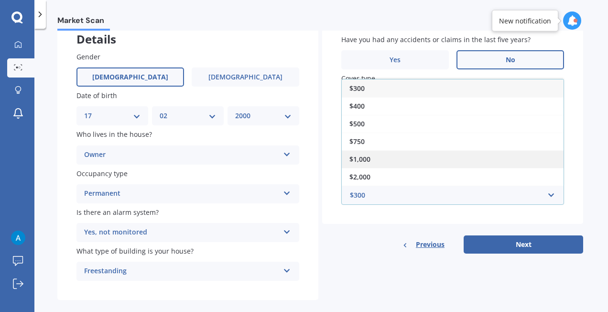
click at [461, 157] on div "$1,000" at bounding box center [453, 159] width 222 height 18
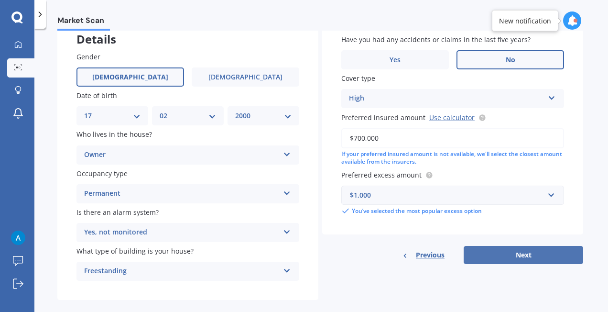
click at [524, 252] on button "Next" at bounding box center [523, 255] width 119 height 18
select select "17"
select select "02"
select select "2000"
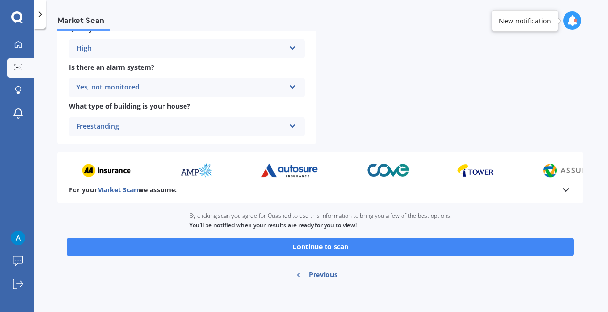
scroll to position [375, 0]
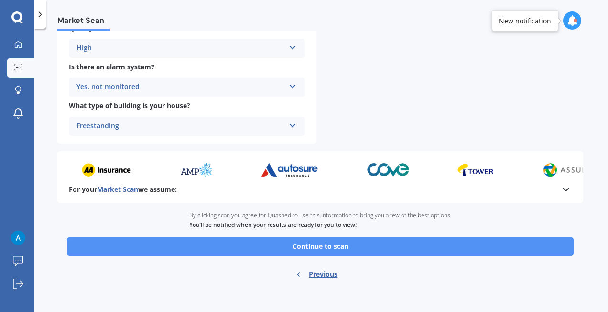
click at [264, 248] on button "Continue to scan" at bounding box center [320, 246] width 507 height 18
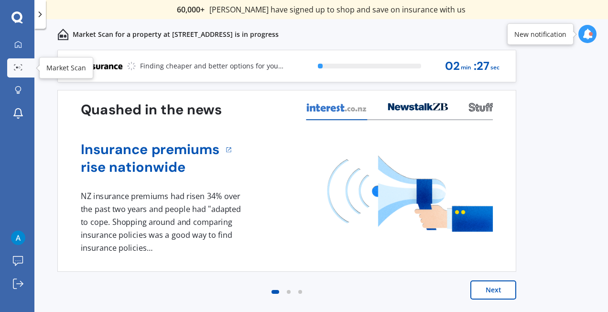
click at [17, 67] on circle at bounding box center [17, 67] width 2 height 2
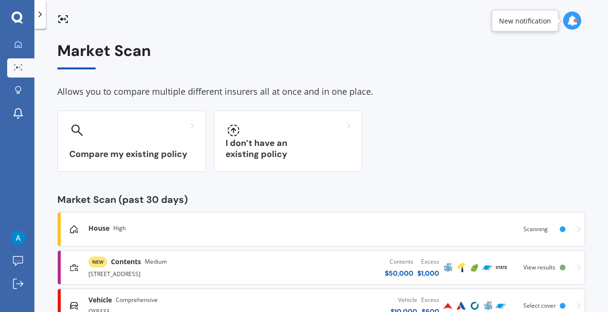
scroll to position [32, 0]
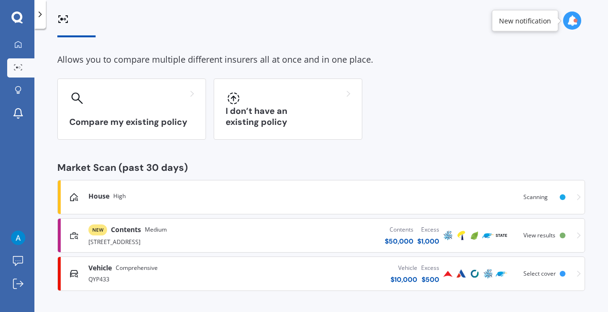
click at [300, 234] on div "Contents $ 50,000 Excess $ 1,000" at bounding box center [348, 235] width 186 height 29
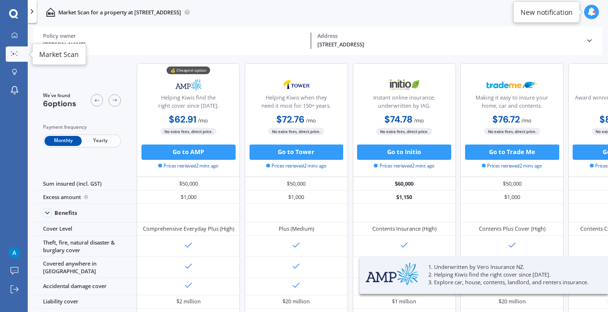
click at [11, 56] on div at bounding box center [14, 54] width 11 height 6
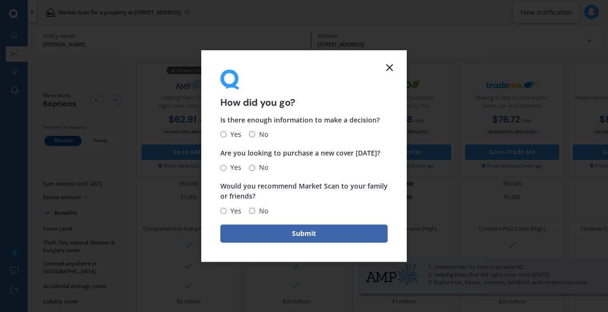
click at [393, 65] on icon at bounding box center [389, 67] width 11 height 11
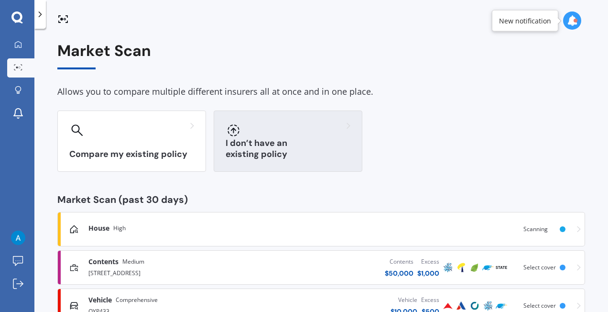
scroll to position [32, 0]
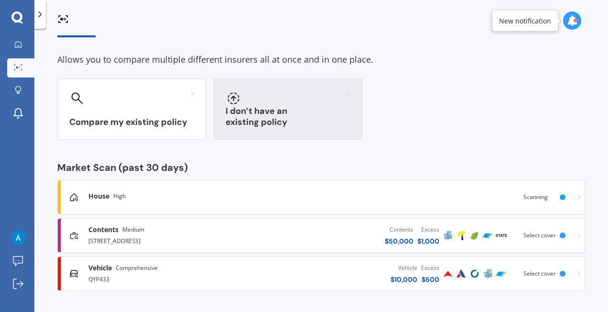
click at [301, 92] on div at bounding box center [288, 97] width 125 height 15
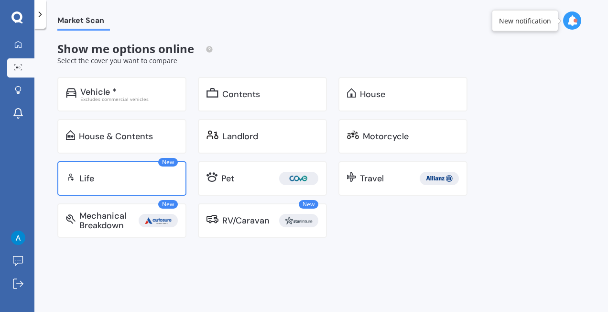
click at [167, 180] on div "Life" at bounding box center [128, 179] width 98 height 10
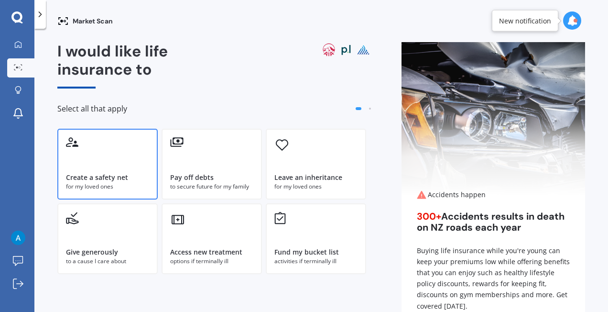
click at [147, 165] on div "Create a safety net for my loved ones" at bounding box center [107, 164] width 100 height 71
click at [239, 162] on div "Pay off debts to secure future for my family" at bounding box center [212, 164] width 100 height 71
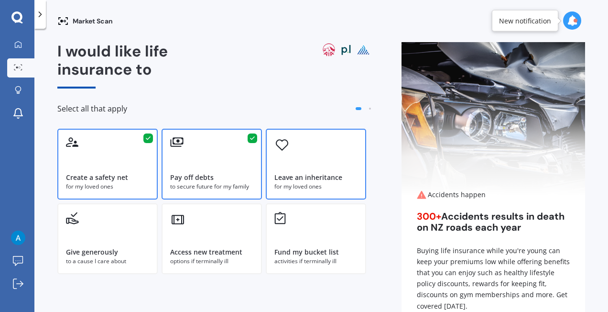
click at [324, 168] on div "Leave an inheritance for my loved ones" at bounding box center [316, 164] width 100 height 71
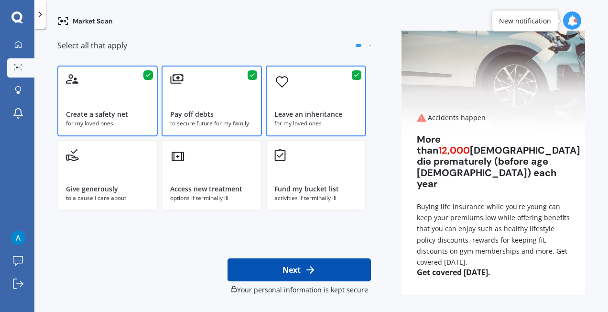
click at [310, 266] on polyline at bounding box center [311, 269] width 3 height 7
select select "17"
select select "02"
select select "2000"
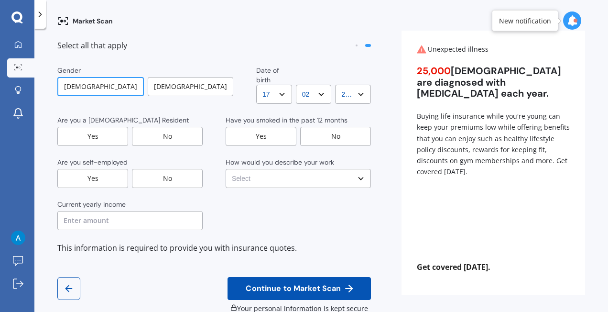
scroll to position [0, 0]
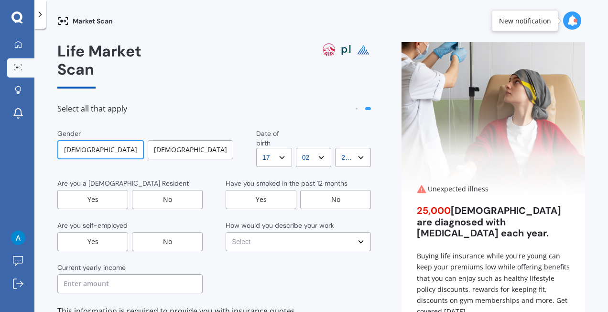
click at [174, 140] on div "[DEMOGRAPHIC_DATA]" at bounding box center [191, 149] width 86 height 19
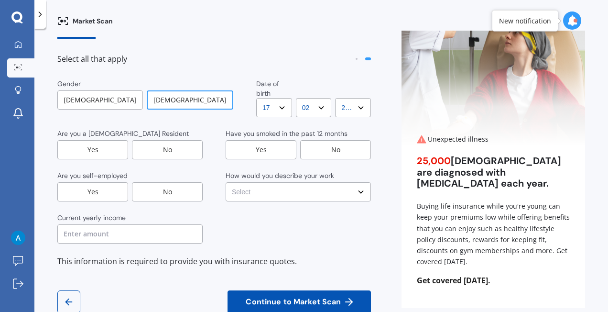
scroll to position [55, 0]
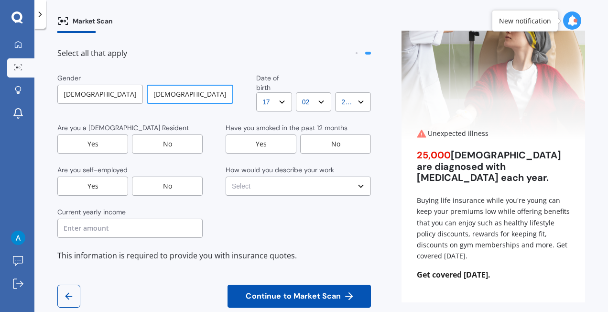
click at [98, 134] on div "Yes" at bounding box center [92, 143] width 71 height 19
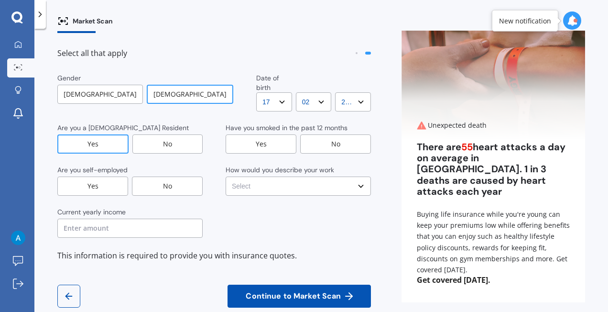
click at [148, 176] on div "No" at bounding box center [167, 185] width 71 height 19
click at [142, 218] on input "text" at bounding box center [129, 227] width 145 height 19
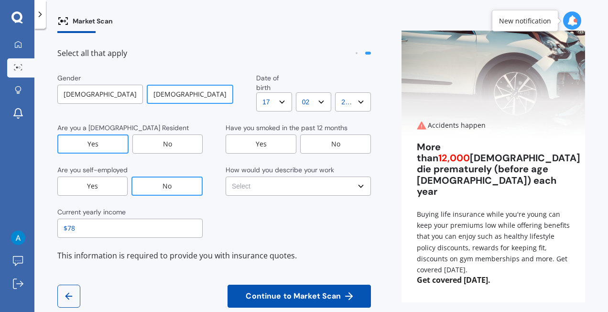
type input "$78"
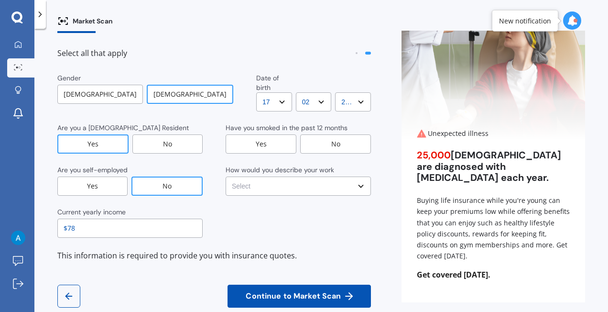
click at [256, 92] on select "DD DD 01 02 03 04 05 06 07 08 09 10 11 12 13 14 15 16 17 18 19 20 21 22 23 24 2…" at bounding box center [274, 101] width 36 height 19
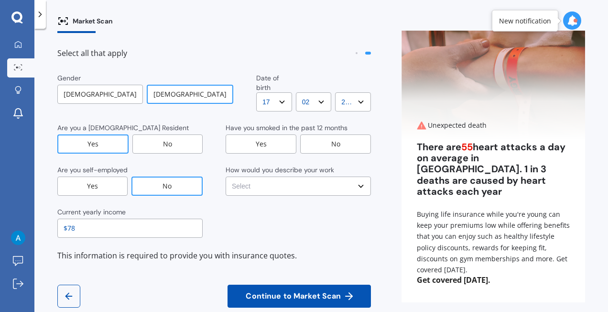
select select "14"
click at [256, 92] on select "DD DD 01 02 03 04 05 06 07 08 09 10 11 12 13 14 15 16 17 18 19 20 21 22 23 24 2…" at bounding box center [274, 101] width 36 height 19
click at [341, 92] on select "YYYY YYYY 2009 2008 2007 2006 2005 2004 2003 2002 2001 2000 1999 1998 1997 1996…" at bounding box center [353, 101] width 36 height 19
select select "2001"
click at [335, 92] on select "YYYY YYYY 2009 2008 2007 2006 2005 2004 2003 2002 2001 2000 1999 1998 1997 1996…" at bounding box center [353, 101] width 36 height 19
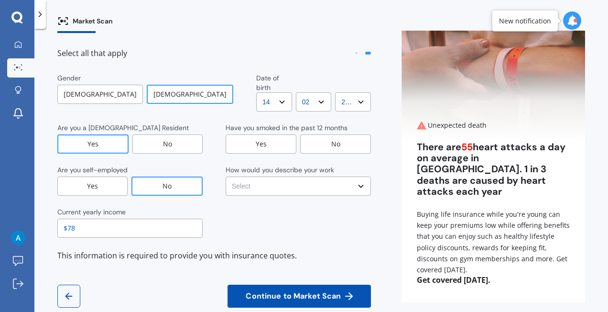
click at [345, 134] on div "No" at bounding box center [335, 143] width 71 height 19
click at [335, 176] on select "Select No manual work e.g. lawyer, consultant, engineer Light manual work [PERS…" at bounding box center [298, 185] width 145 height 19
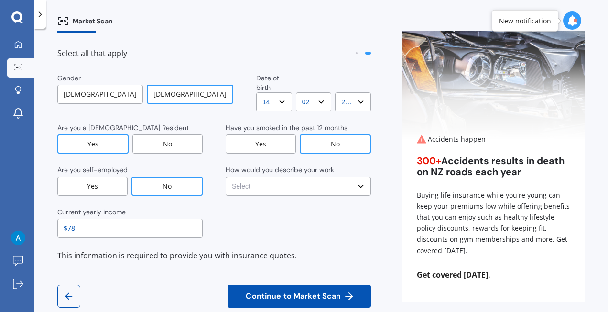
select select "No manual work e.g. lawyer, consultant, engineer"
click at [226, 176] on select "Select No manual work e.g. lawyer, consultant, engineer Light manual work [PERS…" at bounding box center [298, 185] width 145 height 19
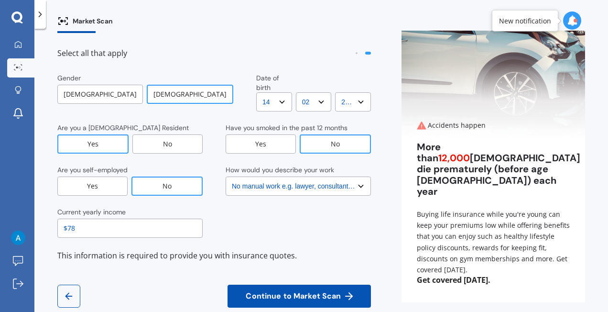
click at [139, 218] on input "$78" at bounding box center [129, 227] width 145 height 19
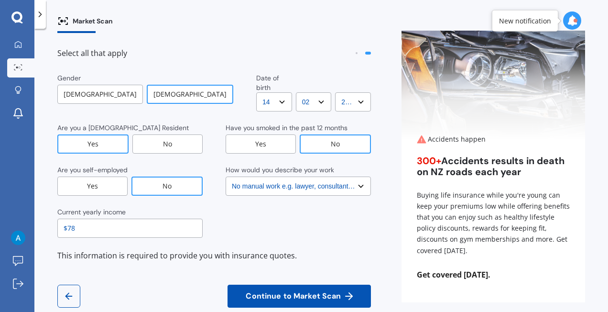
click at [147, 218] on input "$78" at bounding box center [129, 227] width 145 height 19
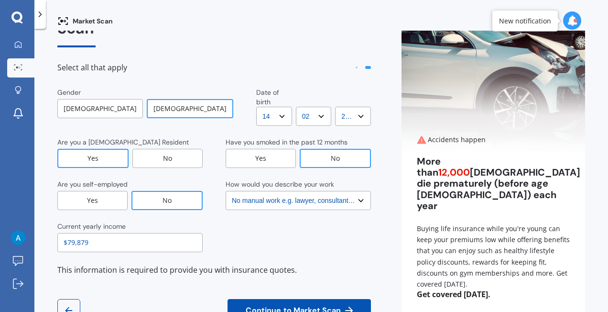
type input "$79,879"
click at [291, 306] on span "Continue to Market Scan" at bounding box center [293, 310] width 99 height 9
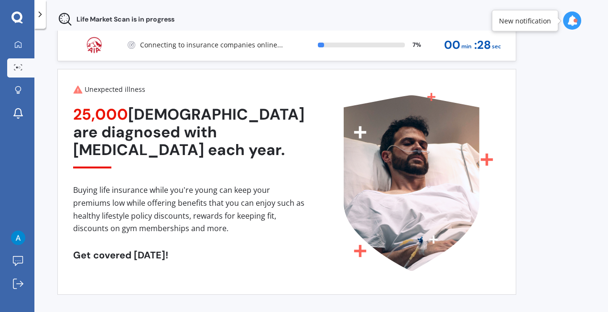
scroll to position [0, 0]
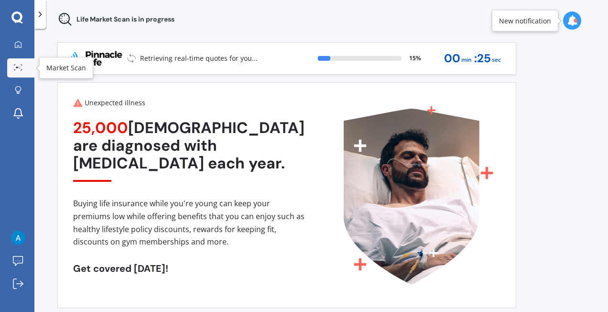
click at [21, 65] on icon at bounding box center [18, 67] width 9 height 6
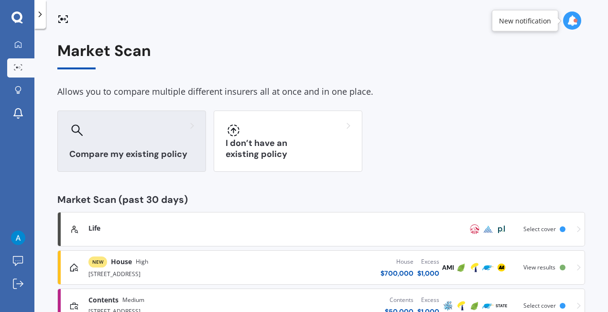
scroll to position [70, 0]
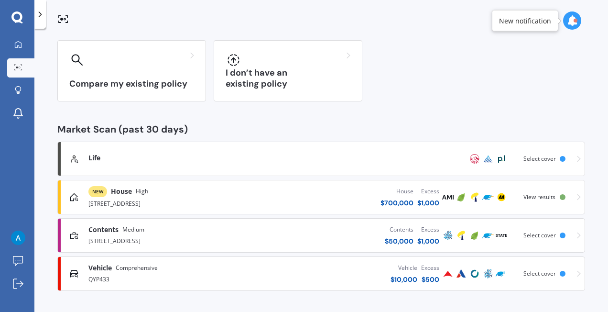
click at [255, 149] on link "Life Scanned Just now Select cover" at bounding box center [321, 158] width 528 height 34
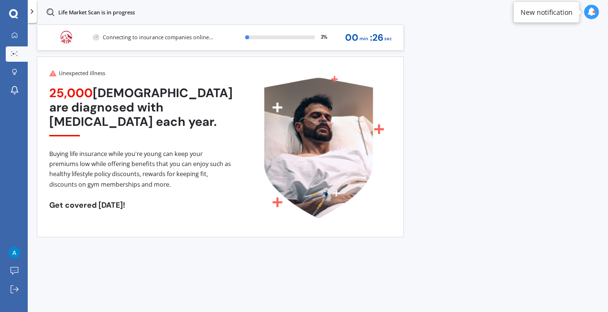
click at [13, 55] on icon at bounding box center [14, 53] width 7 height 5
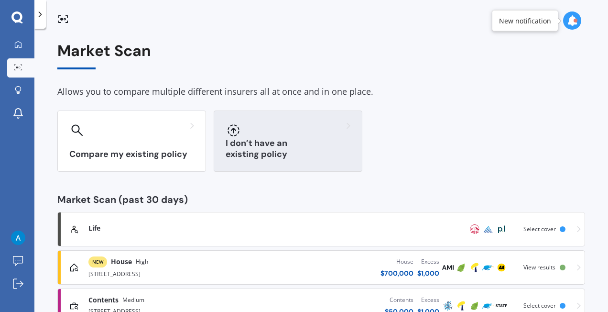
click at [279, 148] on h3 "I don’t have an existing policy" at bounding box center [288, 149] width 125 height 22
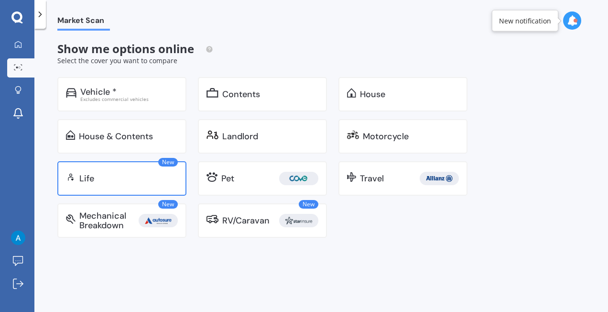
click at [119, 168] on div "New Life" at bounding box center [121, 178] width 129 height 34
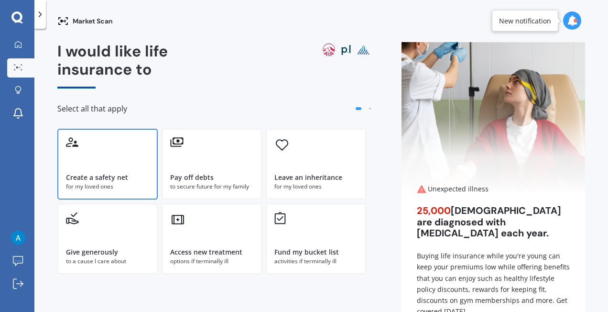
click at [90, 187] on div "for my loved ones" at bounding box center [107, 186] width 83 height 9
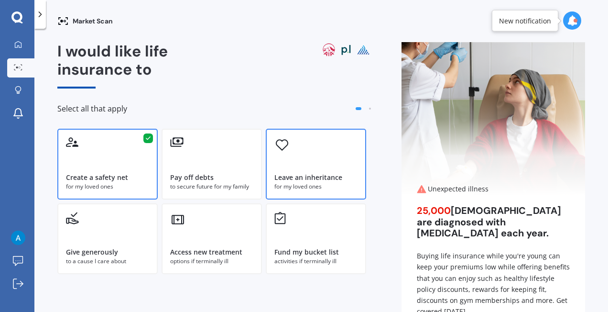
click at [268, 193] on div "Leave an inheritance for my loved ones" at bounding box center [316, 164] width 100 height 71
click at [183, 178] on div "Pay off debts" at bounding box center [191, 178] width 43 height 10
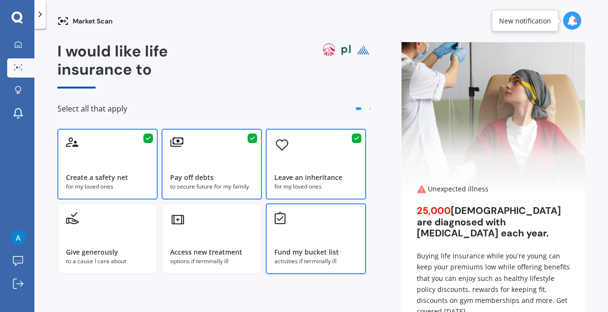
scroll to position [63, 0]
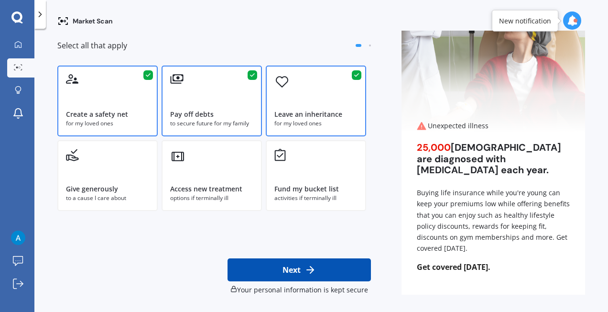
click at [332, 268] on button "Next" at bounding box center [299, 269] width 143 height 23
select select "14"
select select "02"
select select "2001"
select select "No manual work e.g. lawyer, consultant, engineer"
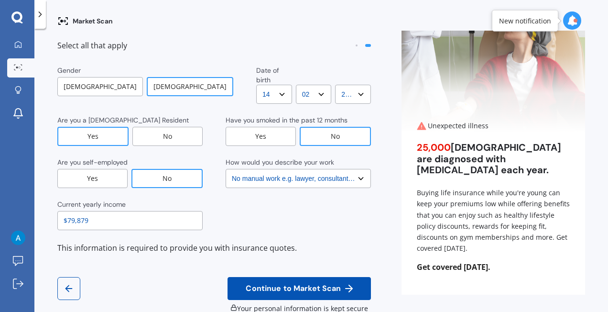
scroll to position [0, 0]
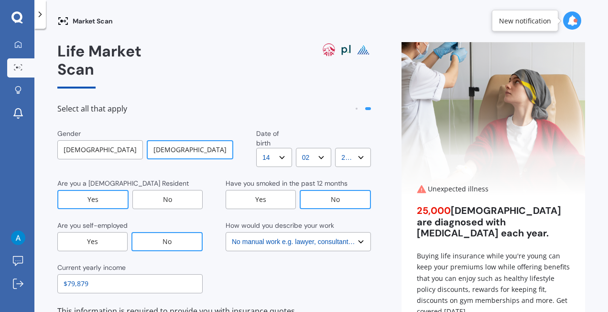
click at [256, 148] on select "DD DD 01 02 03 04 05 06 07 08 09 10 11 12 13 14 15 16 17 18 19 20 21 22 23 24 2…" at bounding box center [274, 157] width 36 height 19
select select "17"
click at [256, 148] on select "DD DD 01 02 03 04 05 06 07 08 09 10 11 12 13 14 15 16 17 18 19 20 21 22 23 24 2…" at bounding box center [274, 157] width 36 height 19
click at [359, 148] on select "YYYY YYYY 2009 2008 2007 2006 2005 2004 2003 2002 2001 2000 1999 1998 1997 1996…" at bounding box center [353, 157] width 36 height 19
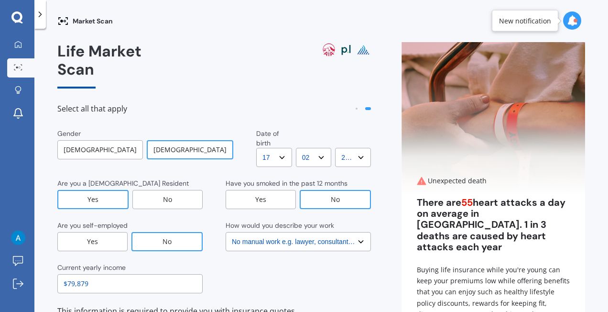
select select "2000"
click at [335, 148] on select "YYYY YYYY 2009 2008 2007 2006 2005 2004 2003 2002 2001 2000 1999 1998 1997 1996…" at bounding box center [353, 157] width 36 height 19
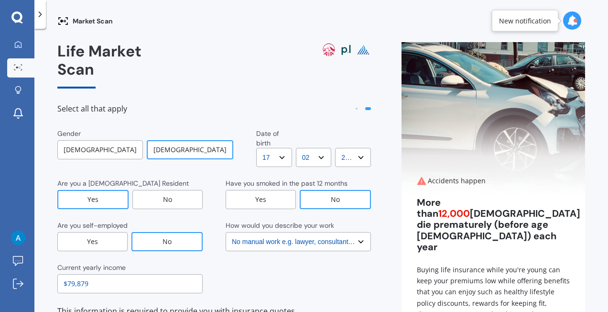
drag, startPoint x: 115, startPoint y: 260, endPoint x: -33, endPoint y: 251, distance: 147.5
click at [0, 251] on html "We are experiencing high volume of Market Scans . Just a heads up we will have …" at bounding box center [304, 156] width 608 height 312
type input "$91,800"
click at [104, 140] on div "[DEMOGRAPHIC_DATA]" at bounding box center [100, 149] width 86 height 19
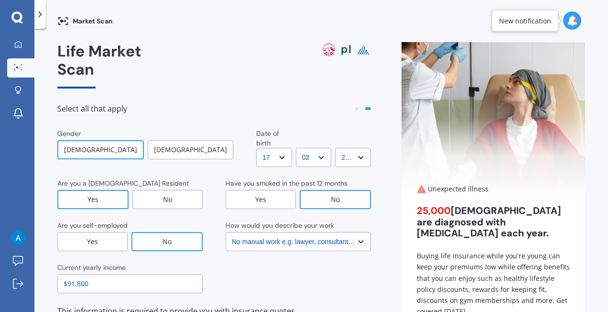
scroll to position [25, 0]
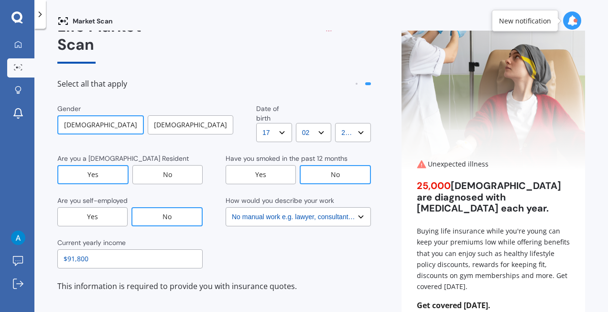
click at [318, 207] on select "Select No manual work e.g. lawyer, consultant, engineer Light manual work [PERS…" at bounding box center [298, 216] width 145 height 19
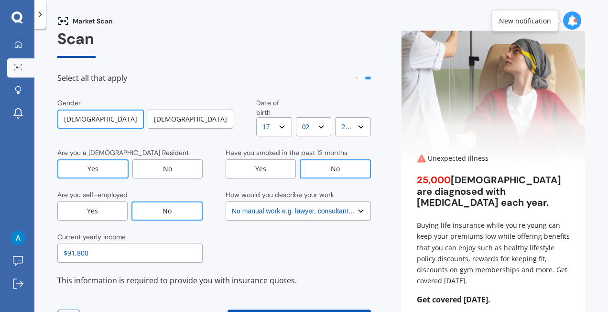
scroll to position [32, 0]
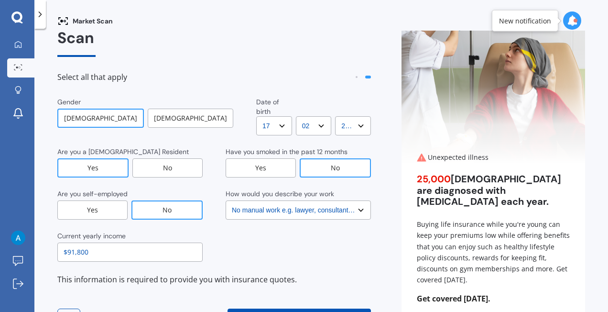
click at [318, 200] on select "Select No manual work e.g. lawyer, consultant, engineer Light manual work [PERS…" at bounding box center [298, 209] width 145 height 19
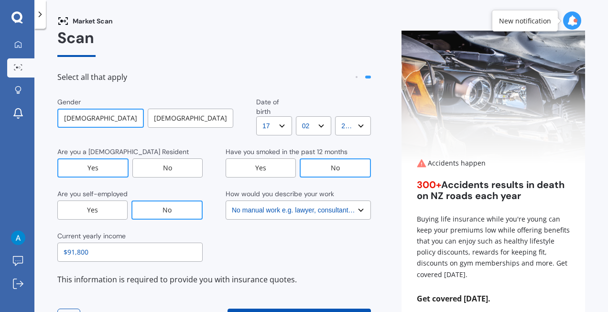
select select "Light manual work e.g. plumber, nurse, hairdresser"
click at [226, 200] on select "Select No manual work e.g. lawyer, consultant, engineer Light manual work [PERS…" at bounding box center [298, 209] width 145 height 19
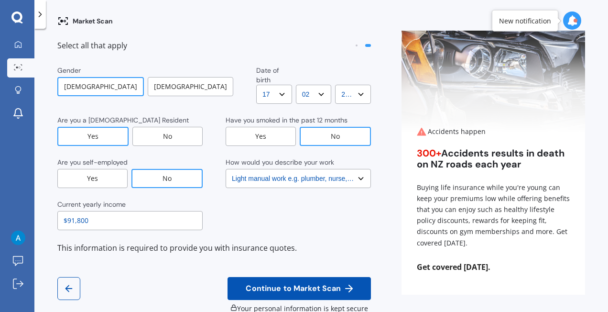
click at [288, 284] on span "Continue to Market Scan" at bounding box center [293, 288] width 99 height 9
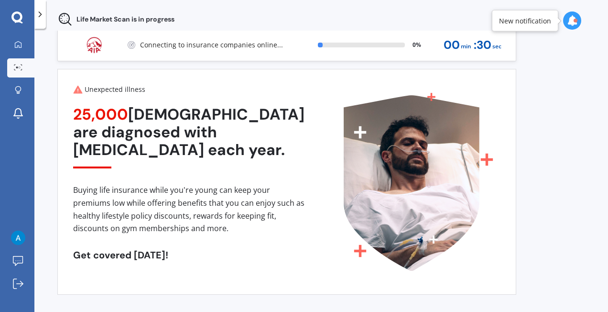
scroll to position [13, 0]
click at [27, 58] on link "Market Scan" at bounding box center [20, 67] width 27 height 19
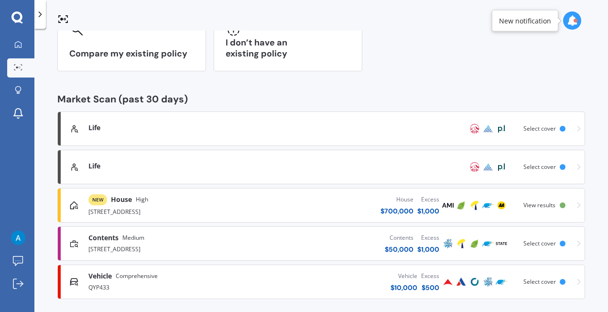
scroll to position [109, 0]
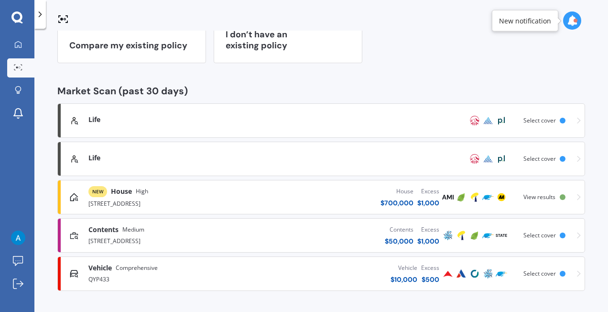
click at [339, 160] on div "Life" at bounding box center [264, 158] width 353 height 10
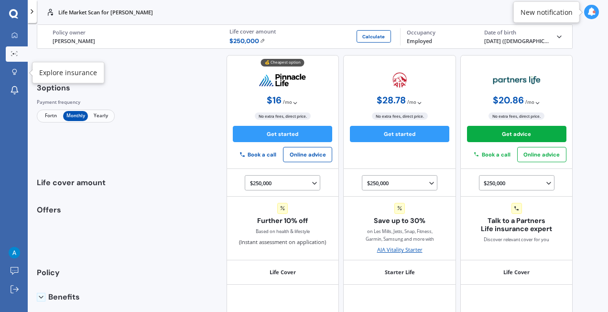
click at [20, 54] on link "Market Scan" at bounding box center [17, 53] width 22 height 15
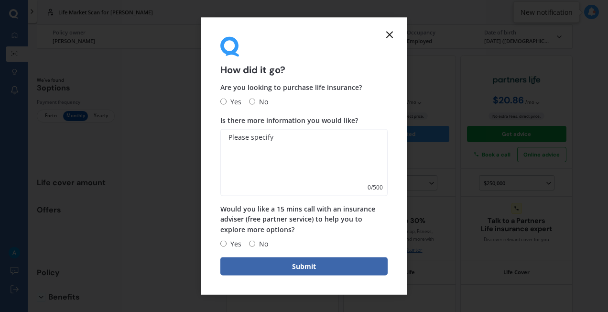
click at [395, 31] on icon at bounding box center [389, 34] width 11 height 11
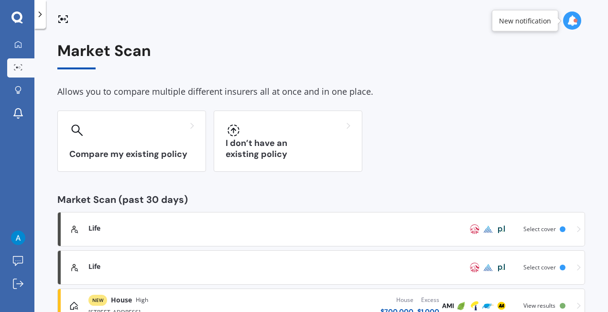
scroll to position [109, 0]
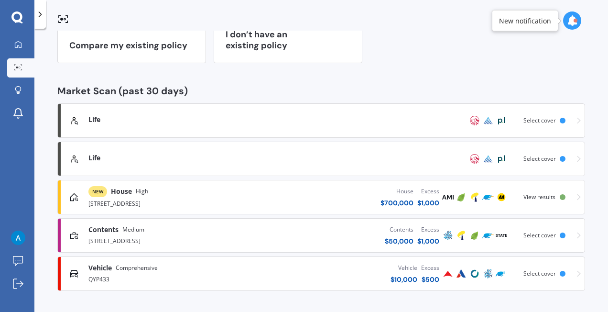
click at [326, 188] on div "House $ 700,000 Excess $ 1,000" at bounding box center [348, 197] width 186 height 29
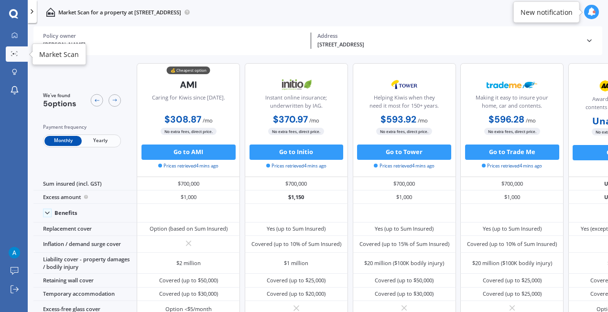
click at [14, 50] on link "Market Scan" at bounding box center [17, 53] width 22 height 15
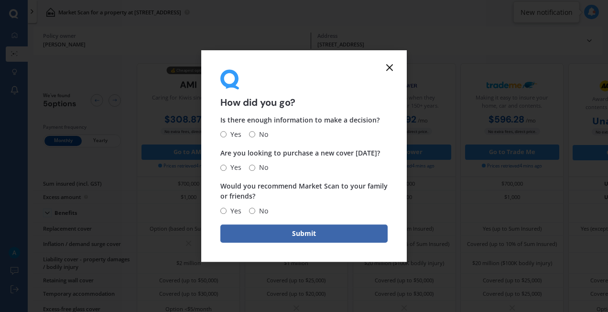
click at [391, 64] on icon at bounding box center [389, 67] width 11 height 11
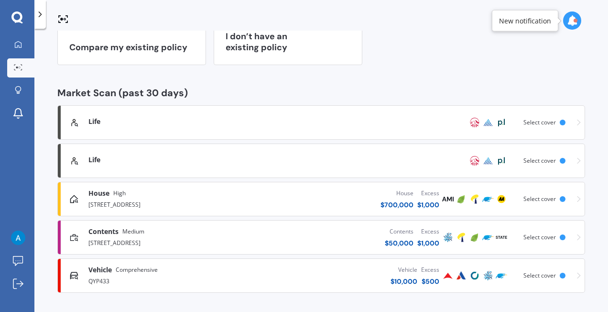
scroll to position [109, 0]
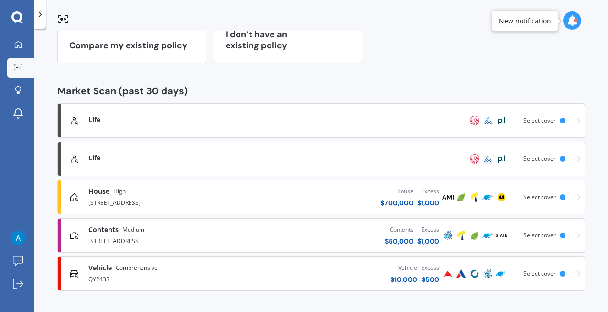
click at [342, 129] on link "Life Scanned Just now Select cover" at bounding box center [321, 120] width 528 height 34
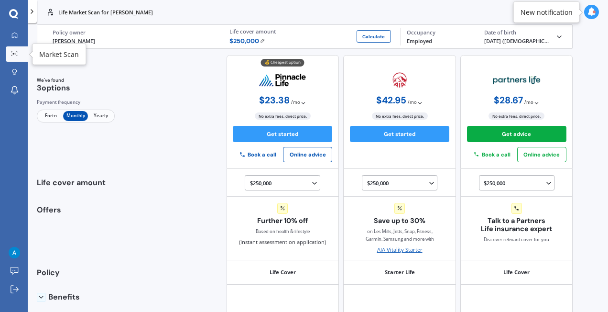
click at [13, 57] on div at bounding box center [14, 54] width 11 height 6
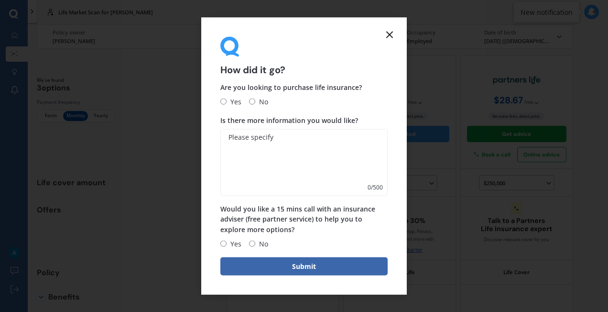
click at [390, 42] on form "How did it go? Are you looking to purchase life insurance? Yes No Is there more…" at bounding box center [304, 156] width 206 height 277
click at [389, 37] on icon at bounding box center [389, 34] width 11 height 11
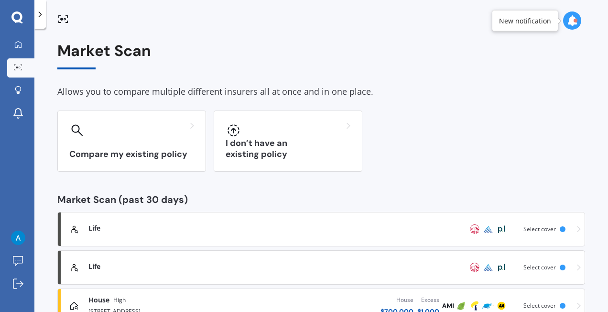
click at [40, 14] on polyline at bounding box center [40, 14] width 2 height 5
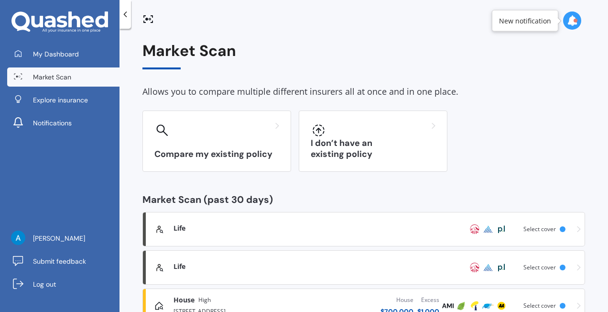
click at [124, 15] on icon at bounding box center [125, 15] width 10 height 10
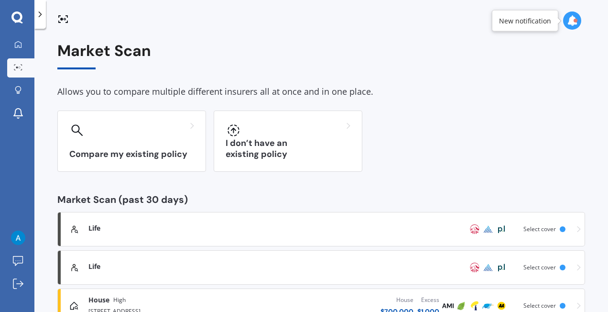
scroll to position [109, 0]
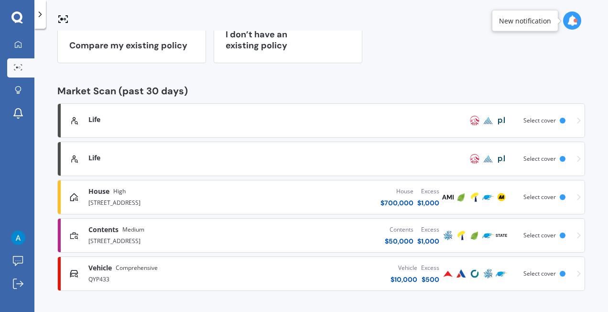
click at [564, 122] on div "Select cover" at bounding box center [546, 120] width 46 height 7
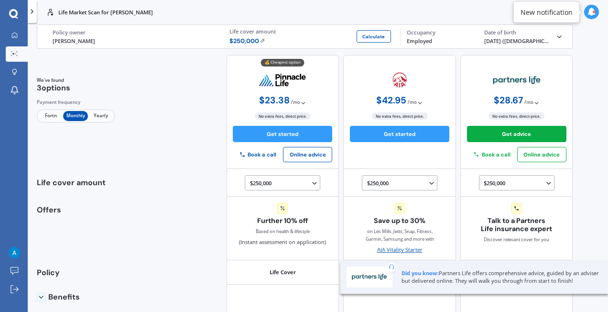
click at [80, 43] on div "[PERSON_NAME]" at bounding box center [135, 41] width 164 height 8
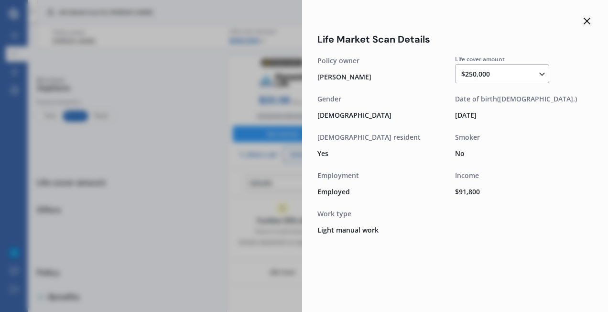
click at [351, 76] on div "[PERSON_NAME]" at bounding box center [386, 76] width 138 height 13
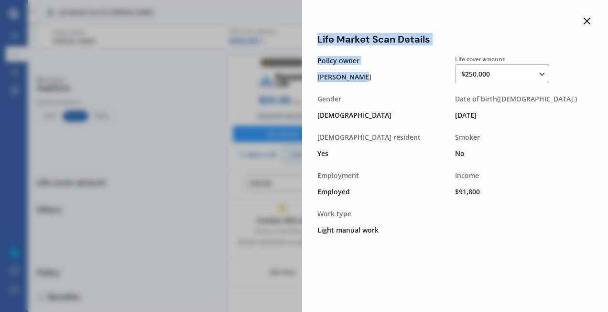
drag, startPoint x: 375, startPoint y: 76, endPoint x: 286, endPoint y: 75, distance: 88.4
click at [286, 75] on div "Life Market Scan Details Life cover amount $250,000 $100,000 $150,000 $200,000 …" at bounding box center [304, 156] width 608 height 312
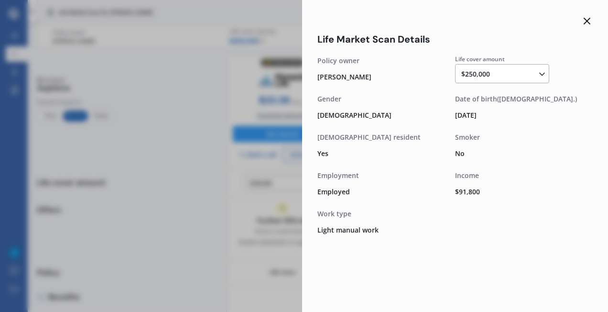
click at [587, 26] on icon at bounding box center [586, 20] width 11 height 11
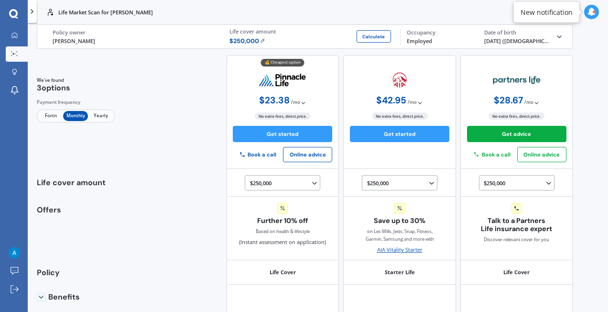
click at [557, 36] on polyline at bounding box center [559, 37] width 4 height 2
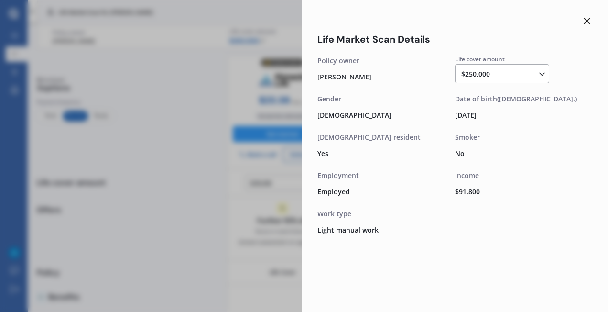
click at [593, 20] on div "Life Market Scan Details Life cover amount $250,000 $100,000 $150,000 $200,000 …" at bounding box center [455, 156] width 306 height 312
click at [589, 20] on icon at bounding box center [586, 20] width 11 height 11
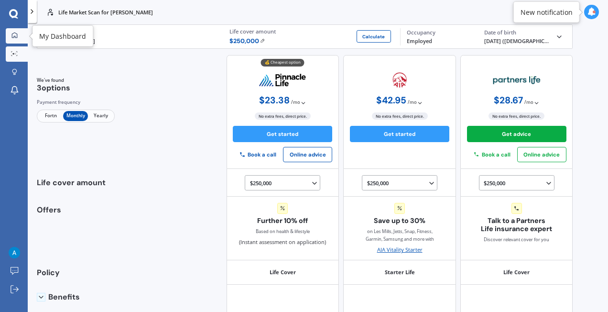
click at [21, 36] on link "My Dashboard" at bounding box center [17, 35] width 22 height 15
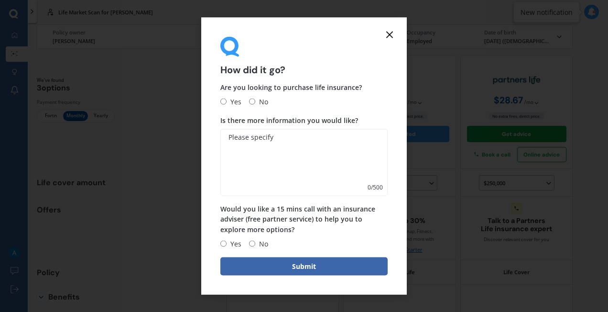
click at [391, 33] on icon at bounding box center [389, 34] width 11 height 11
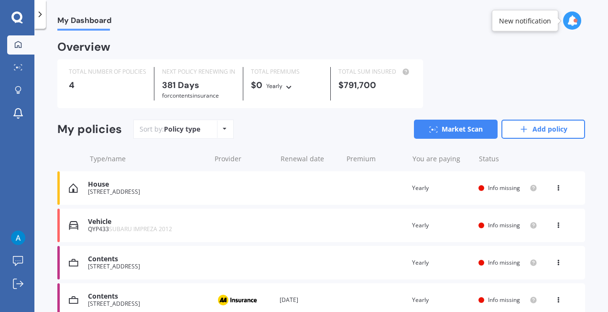
scroll to position [45, 0]
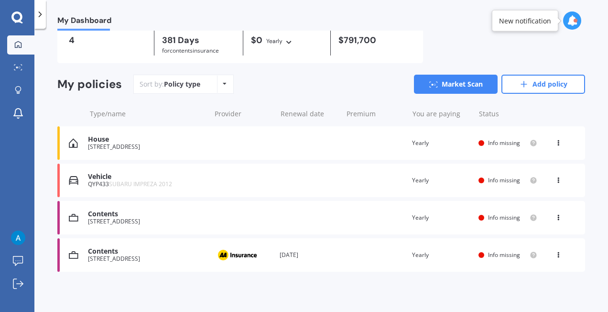
click at [293, 145] on div "House [STREET_ADDRESS] Renewal date Premium You are paying Yearly Status Info m…" at bounding box center [321, 142] width 528 height 33
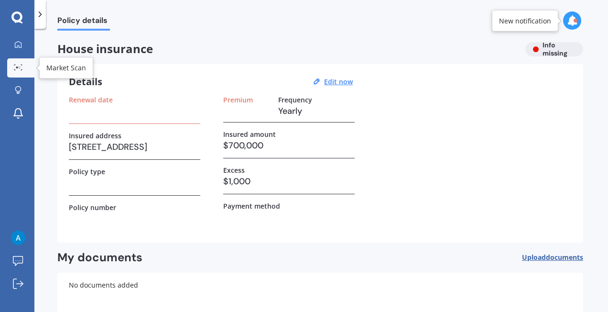
click at [29, 60] on link "Market Scan" at bounding box center [20, 67] width 27 height 19
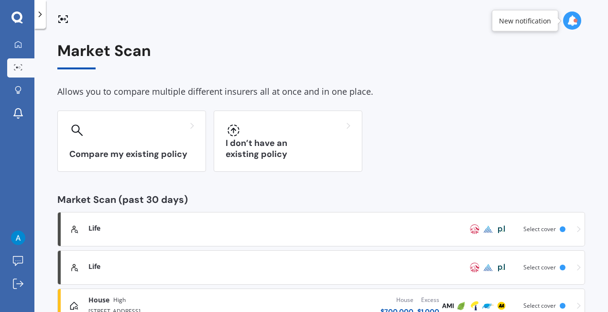
scroll to position [109, 0]
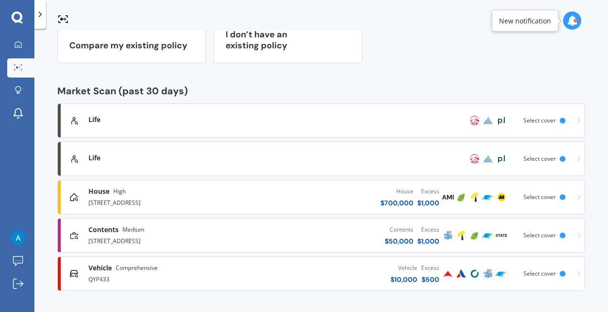
click at [250, 225] on div "Contents Medium" at bounding box center [171, 230] width 167 height 10
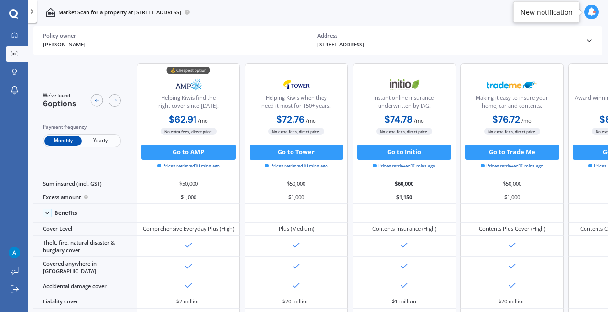
click at [582, 39] on div "[STREET_ADDRESS] Address" at bounding box center [448, 41] width 274 height 16
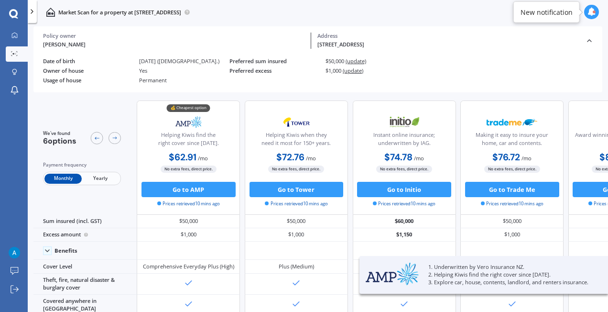
click at [582, 39] on div "[STREET_ADDRESS] Address" at bounding box center [448, 41] width 274 height 16
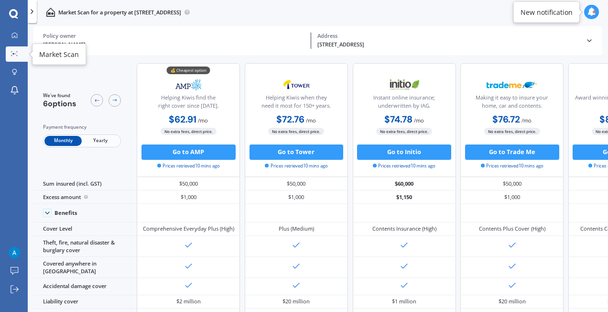
click at [18, 55] on icon at bounding box center [14, 53] width 7 height 5
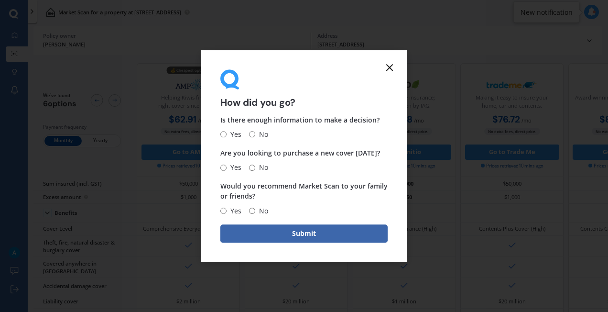
click at [395, 65] on form "How did you go? Is there enough information to make a decision? Yes No Are you …" at bounding box center [304, 155] width 206 height 211
click at [390, 67] on line at bounding box center [390, 68] width 6 height 6
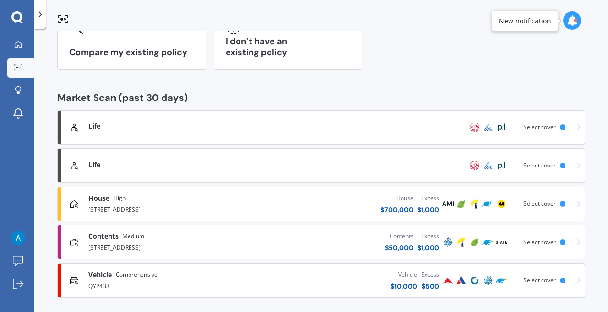
scroll to position [109, 0]
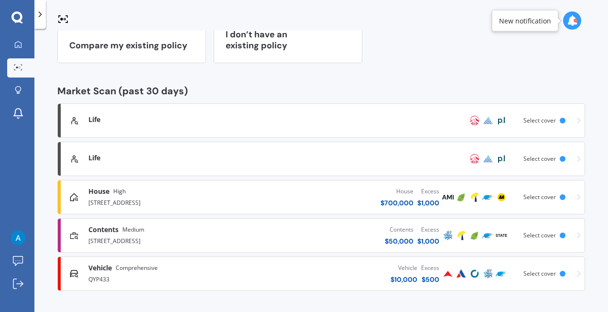
click at [325, 271] on div "Vehicle $ 10,000 Excess $ 500" at bounding box center [348, 273] width 186 height 29
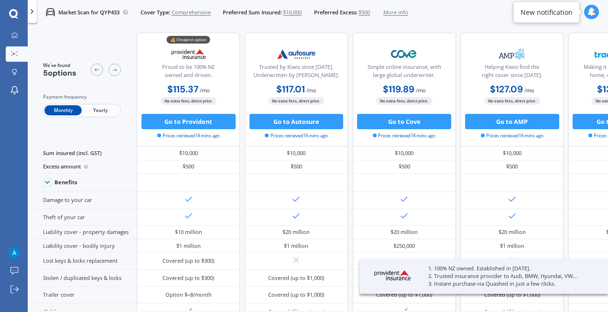
click at [464, 11] on div "Market Scan for QYP433 Cover Type: Comprehensive Preferred Sum Insured: $10,000…" at bounding box center [318, 12] width 580 height 24
click at [406, 13] on span "More info" at bounding box center [395, 13] width 25 height 8
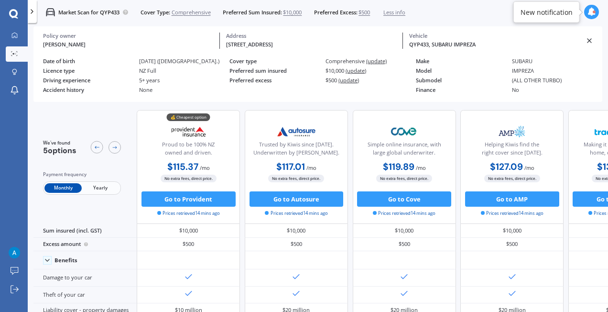
click at [502, 43] on div "QYP433, SUBARU IMPREZA" at bounding box center [494, 45] width 170 height 8
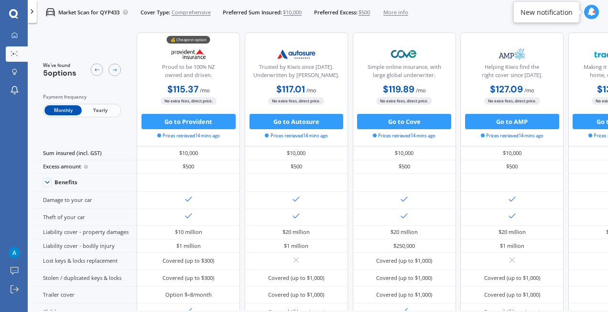
click at [403, 12] on span "More info" at bounding box center [395, 13] width 25 height 8
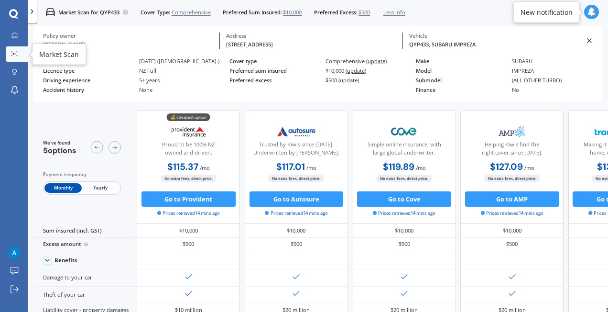
click at [17, 46] on link "Market Scan" at bounding box center [17, 53] width 22 height 15
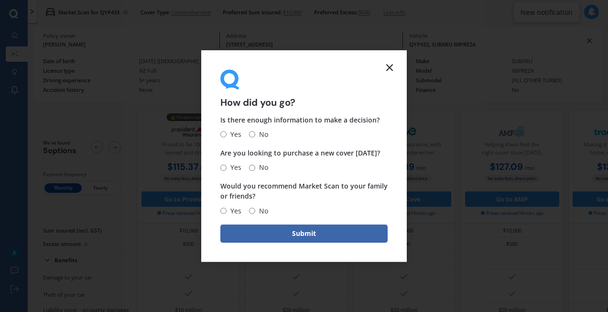
click at [390, 68] on line at bounding box center [390, 68] width 6 height 6
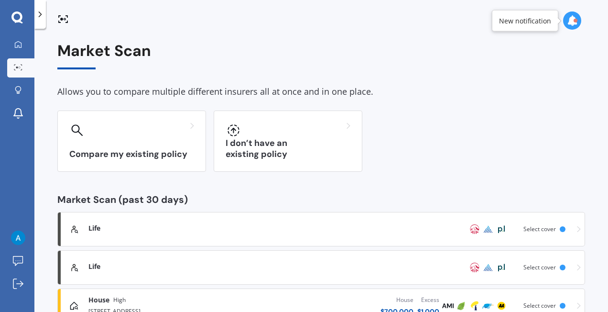
click at [43, 13] on icon at bounding box center [40, 15] width 10 height 10
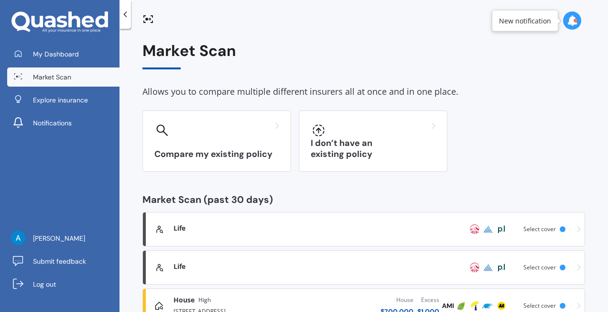
click at [126, 14] on icon at bounding box center [125, 15] width 10 height 10
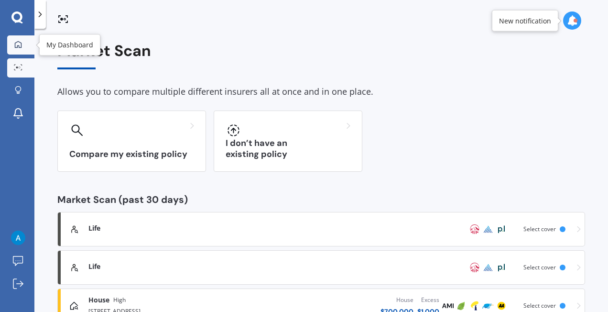
click at [11, 37] on link "My Dashboard" at bounding box center [20, 44] width 27 height 19
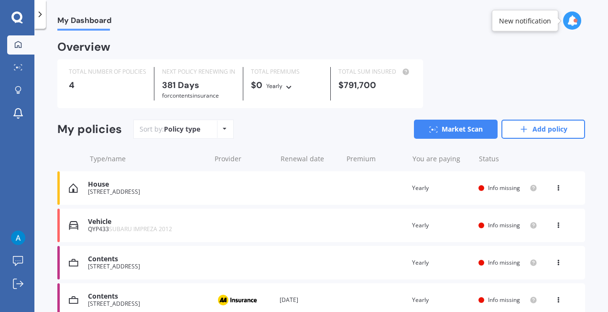
scroll to position [45, 0]
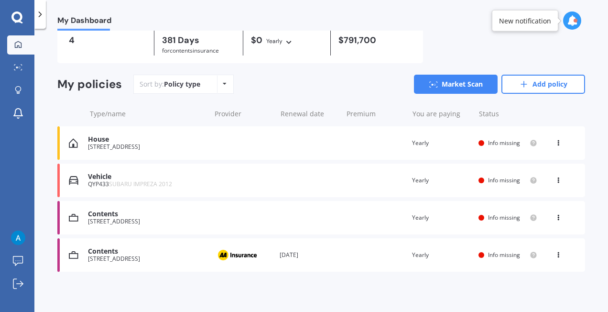
click at [566, 24] on div at bounding box center [572, 20] width 18 height 18
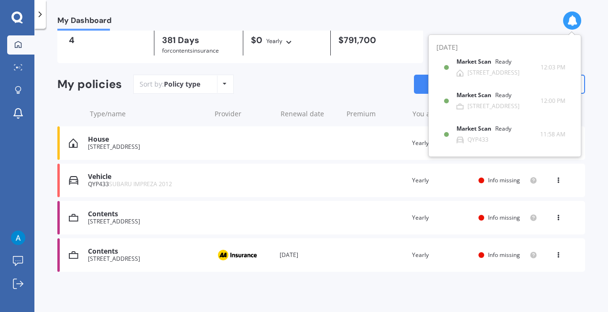
click at [507, 23] on div "My Dashboard" at bounding box center [321, 15] width 574 height 31
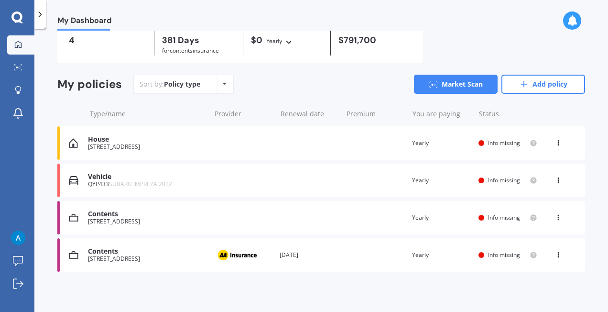
scroll to position [0, 0]
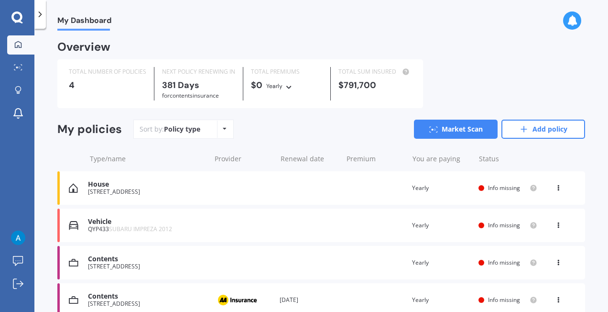
click at [555, 185] on icon at bounding box center [558, 186] width 7 height 6
click at [521, 59] on div "TOTAL NUMBER OF POLICIES 4 NEXT POLICY RENEWING [DATE] for Contents insurance T…" at bounding box center [321, 83] width 528 height 49
click at [24, 63] on link "Market Scan" at bounding box center [20, 67] width 27 height 19
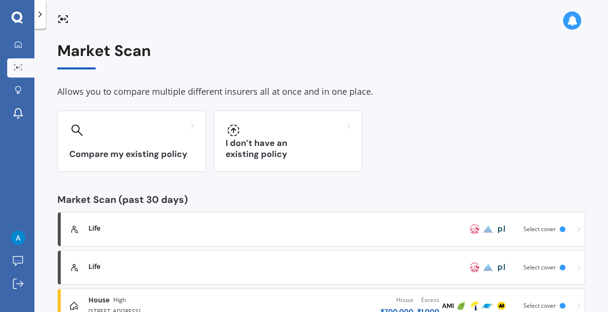
scroll to position [109, 0]
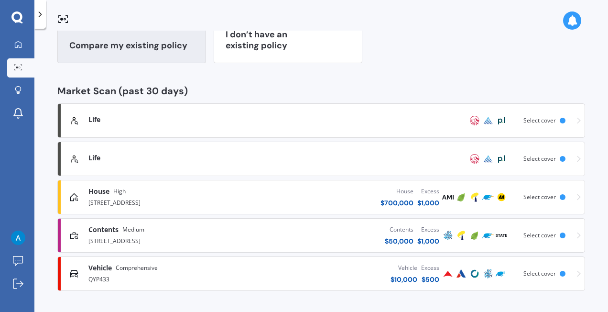
click at [170, 46] on h3 "Compare my existing policy" at bounding box center [131, 45] width 125 height 11
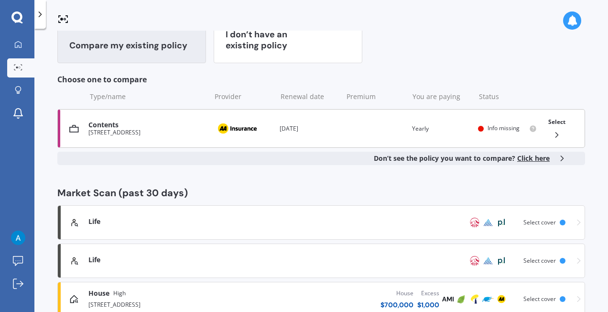
click at [214, 115] on div "Contents [STREET_ADDRESS] Provider Renewal date [DATE] Premium You are paying Y…" at bounding box center [321, 128] width 528 height 39
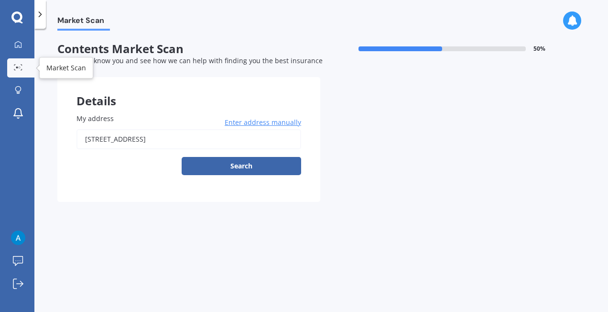
click at [9, 68] on link "Market Scan" at bounding box center [20, 67] width 27 height 19
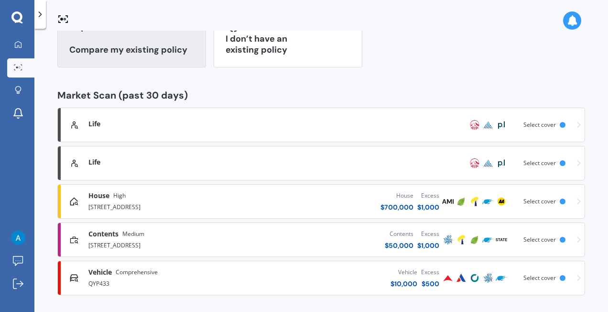
scroll to position [109, 0]
